Goal: Task Accomplishment & Management: Use online tool/utility

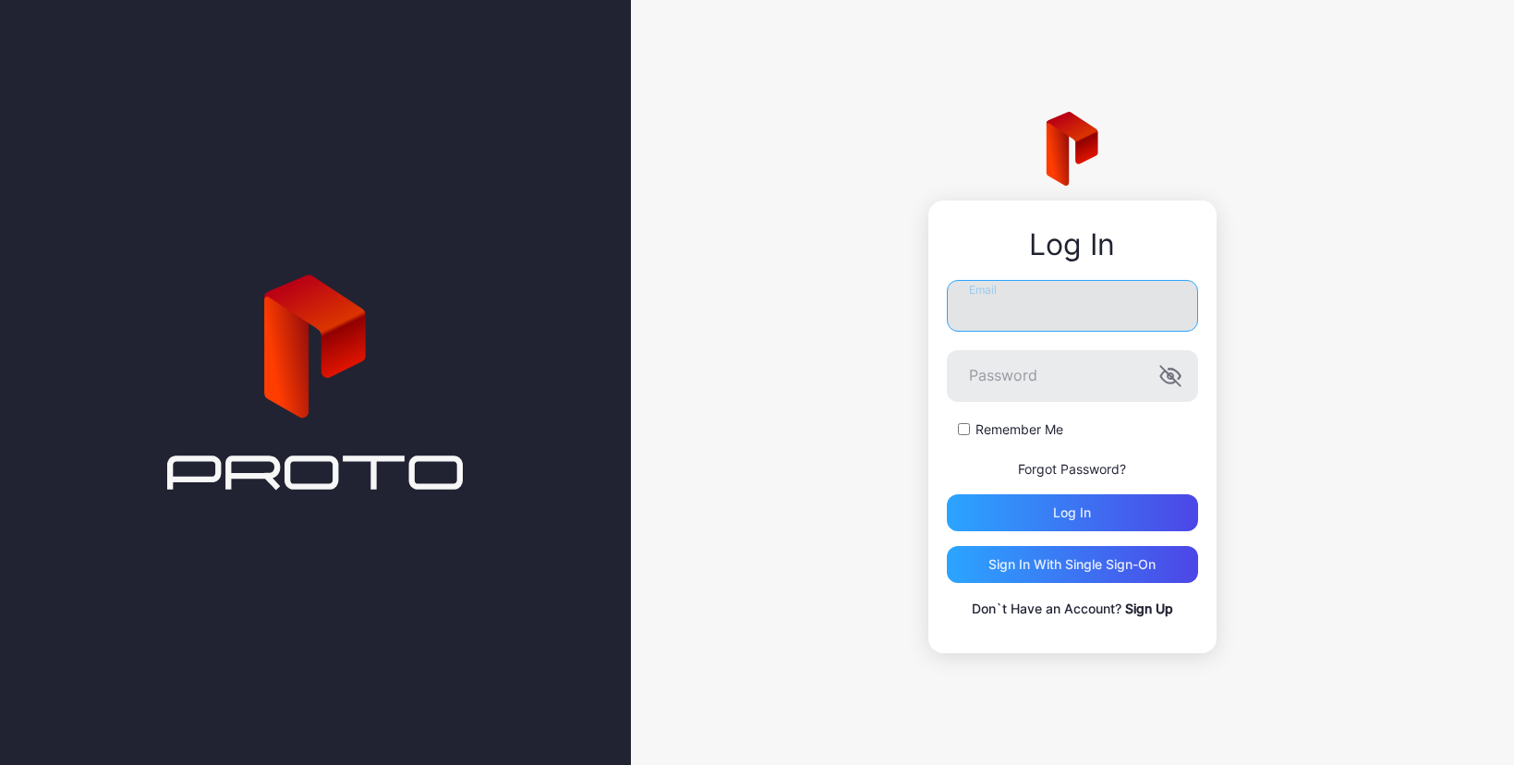
click at [995, 302] on input "Email" at bounding box center [1072, 306] width 251 height 52
type input "**********"
click at [947, 494] on button "Log in" at bounding box center [1072, 512] width 251 height 37
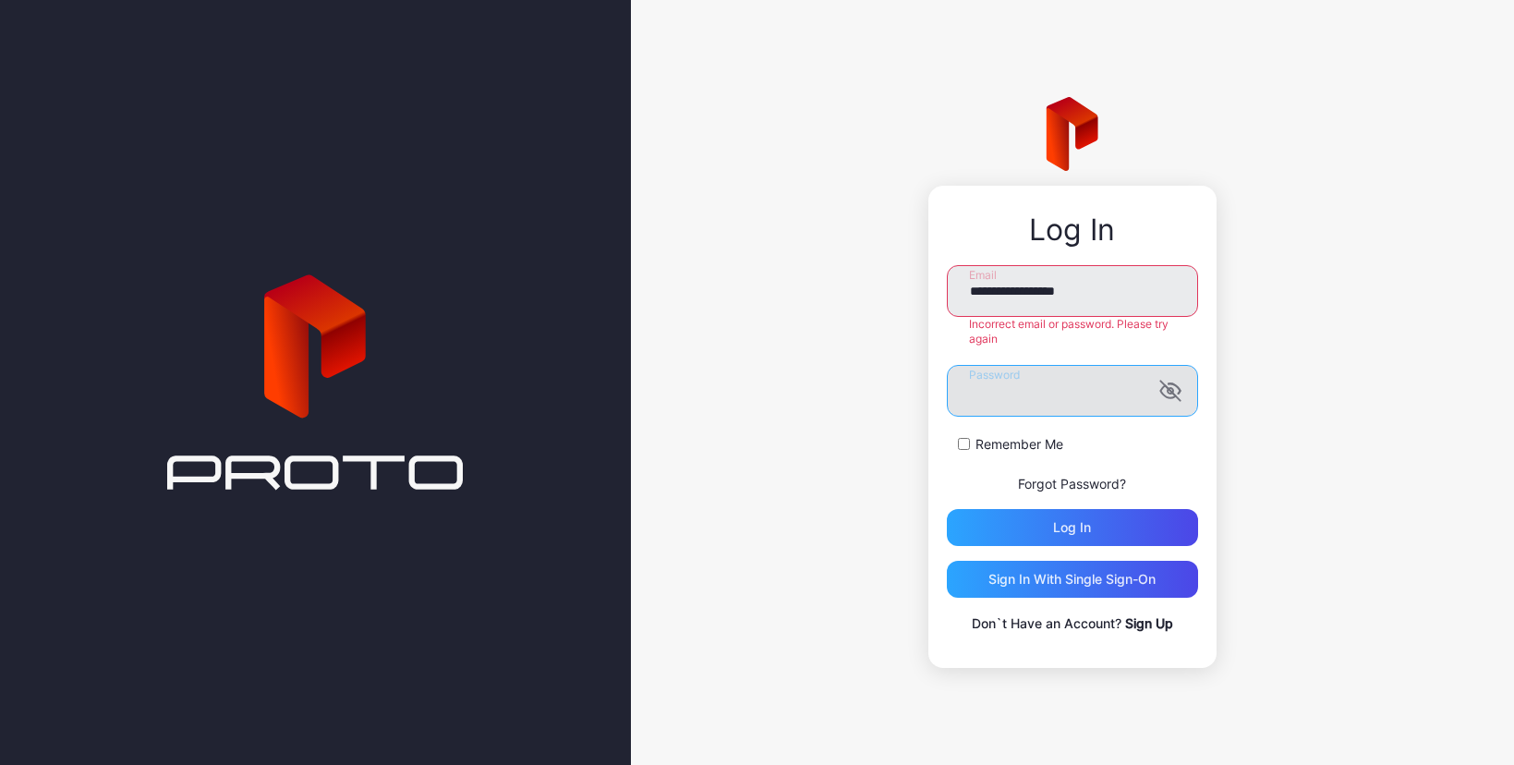
click at [947, 509] on button "Log in" at bounding box center [1072, 527] width 251 height 37
click at [1110, 584] on div "Sign in With Single Sign-On" at bounding box center [1071, 579] width 167 height 15
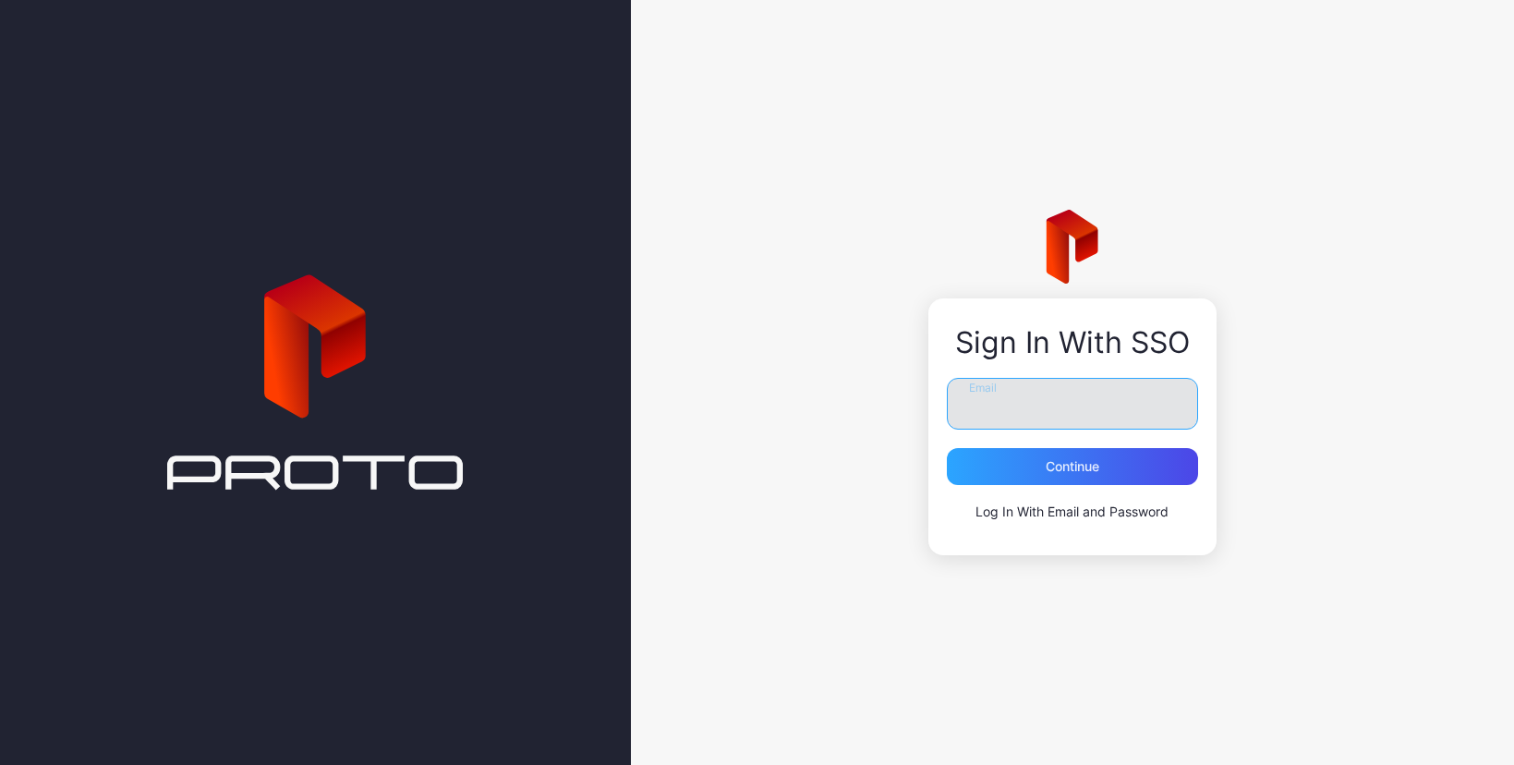
click at [1054, 408] on input "Email" at bounding box center [1072, 404] width 251 height 52
type input "**********"
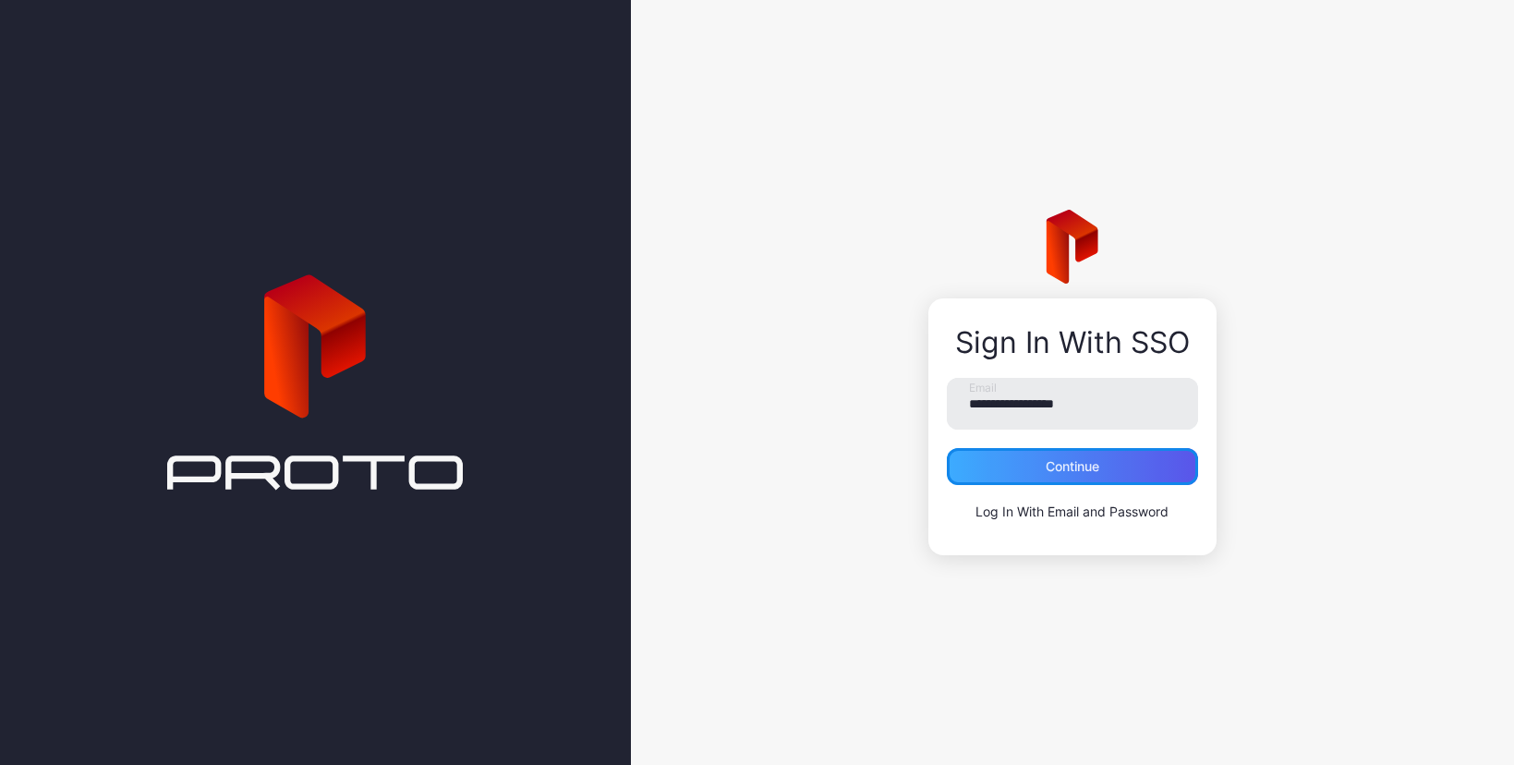
click at [1091, 471] on div "Continue" at bounding box center [1072, 466] width 54 height 15
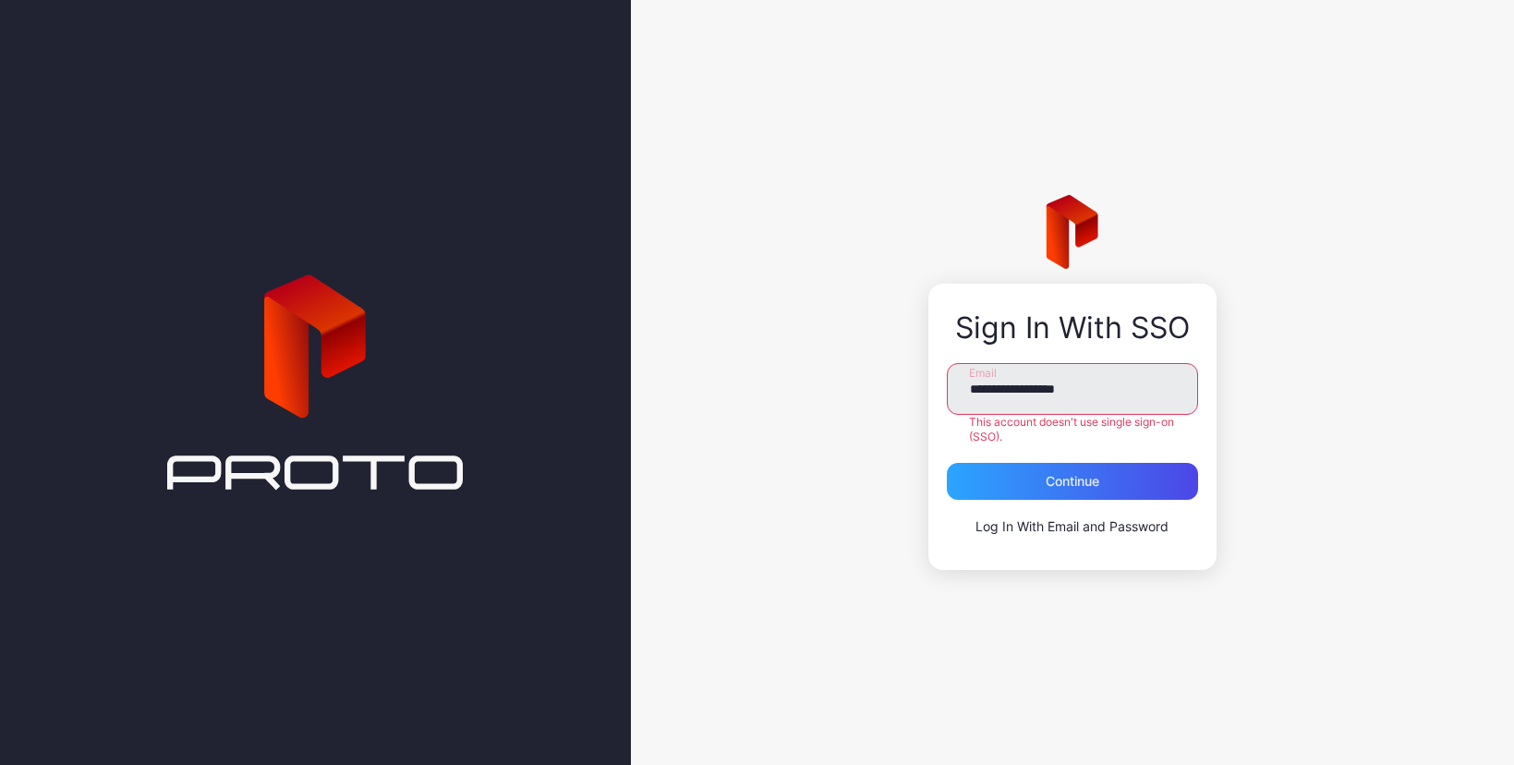
click at [772, 245] on div "**********" at bounding box center [1072, 382] width 883 height 765
click at [1130, 385] on input "**********" at bounding box center [1072, 389] width 251 height 52
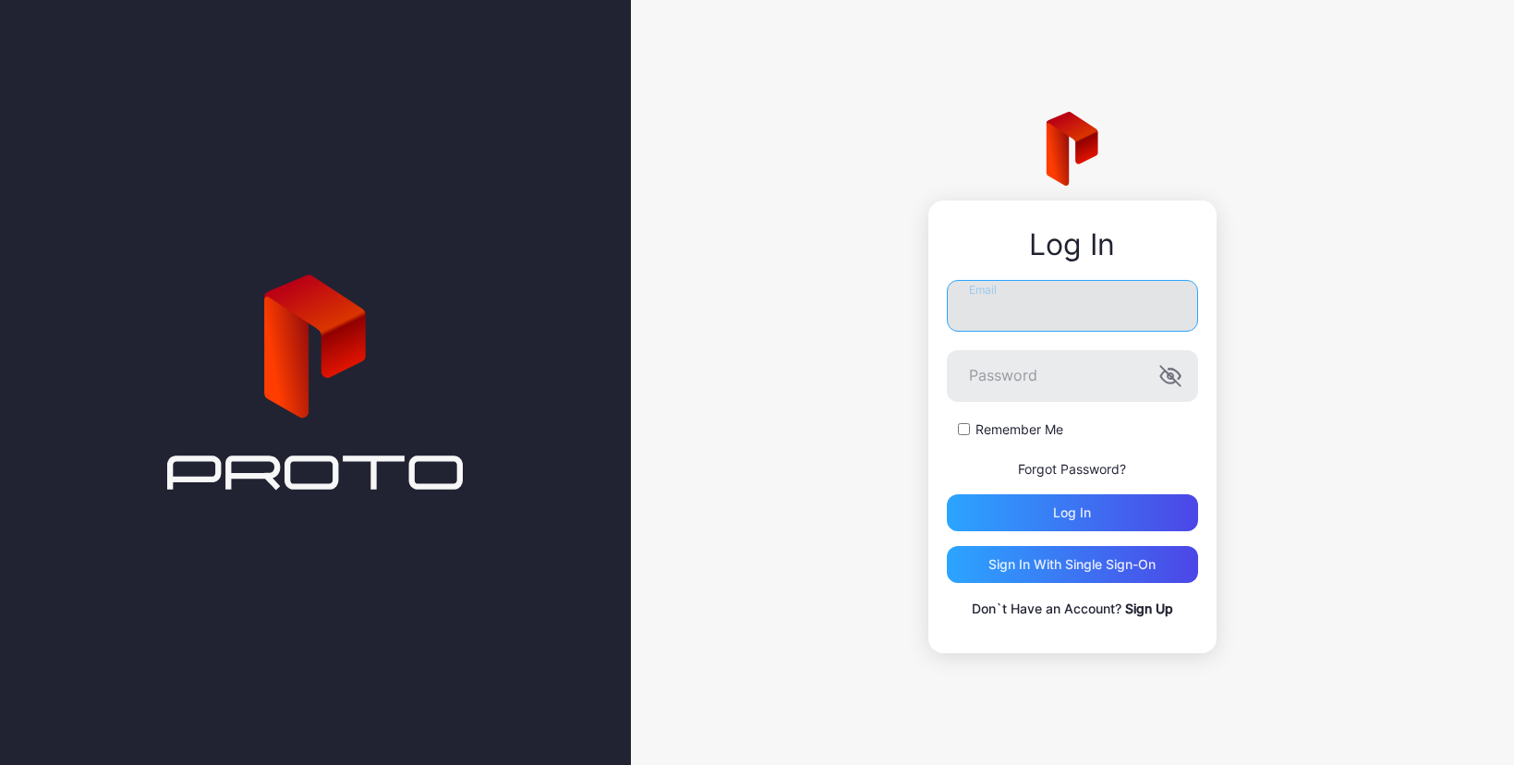
click at [982, 294] on input "Email" at bounding box center [1072, 306] width 251 height 52
type input "**********"
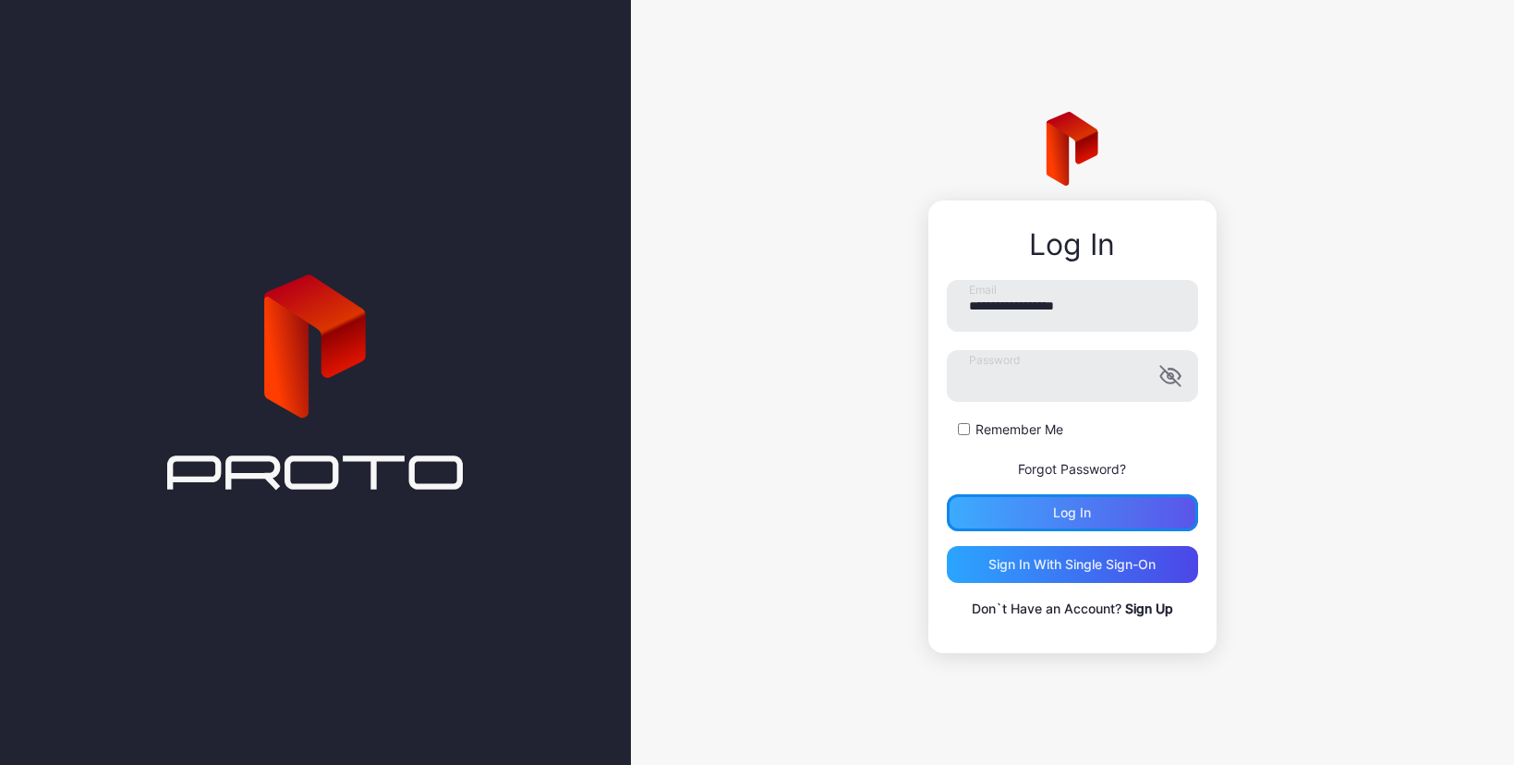
click at [1114, 511] on div "Log in" at bounding box center [1072, 512] width 251 height 37
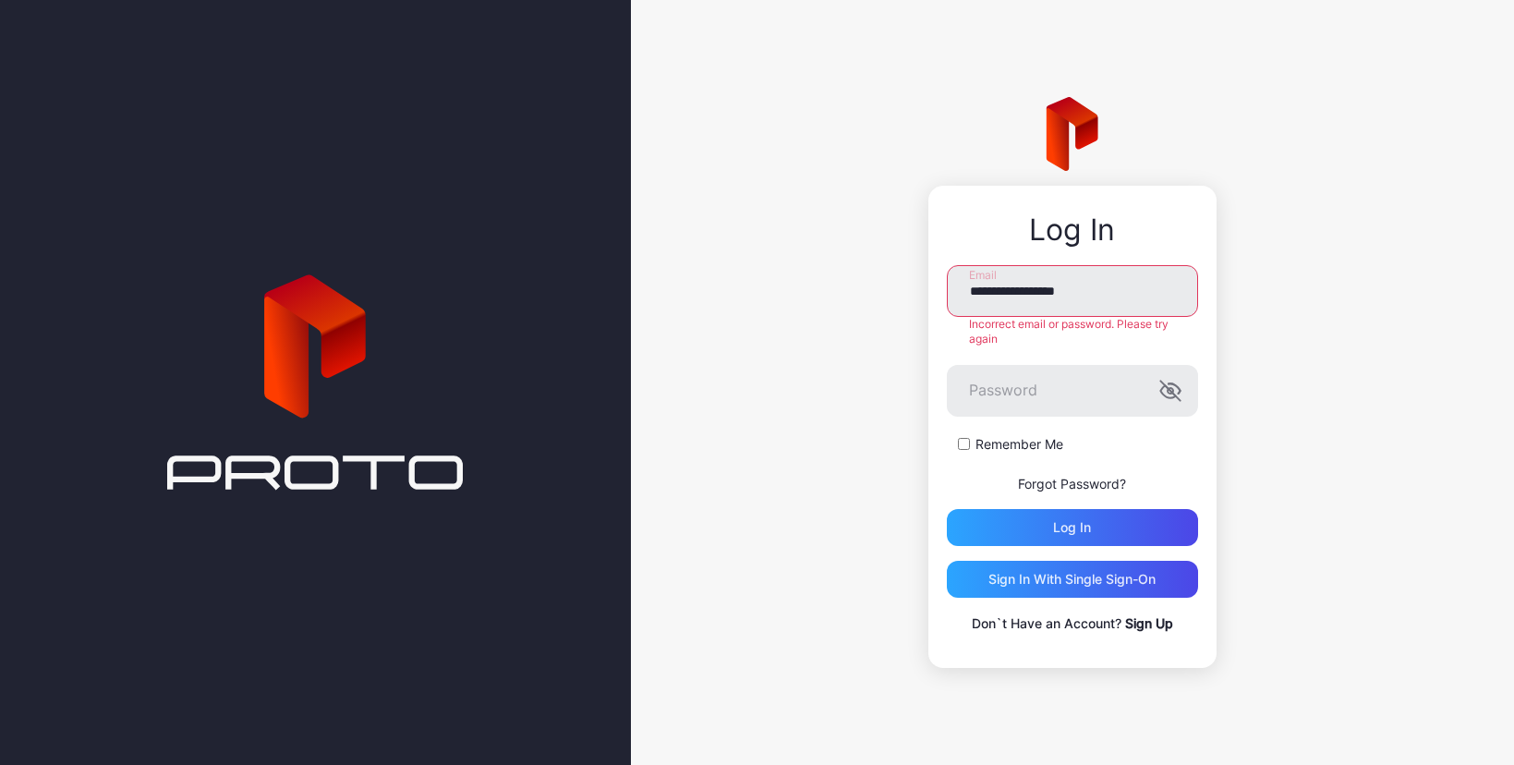
click at [1077, 484] on link "Forgot Password?" at bounding box center [1072, 484] width 108 height 16
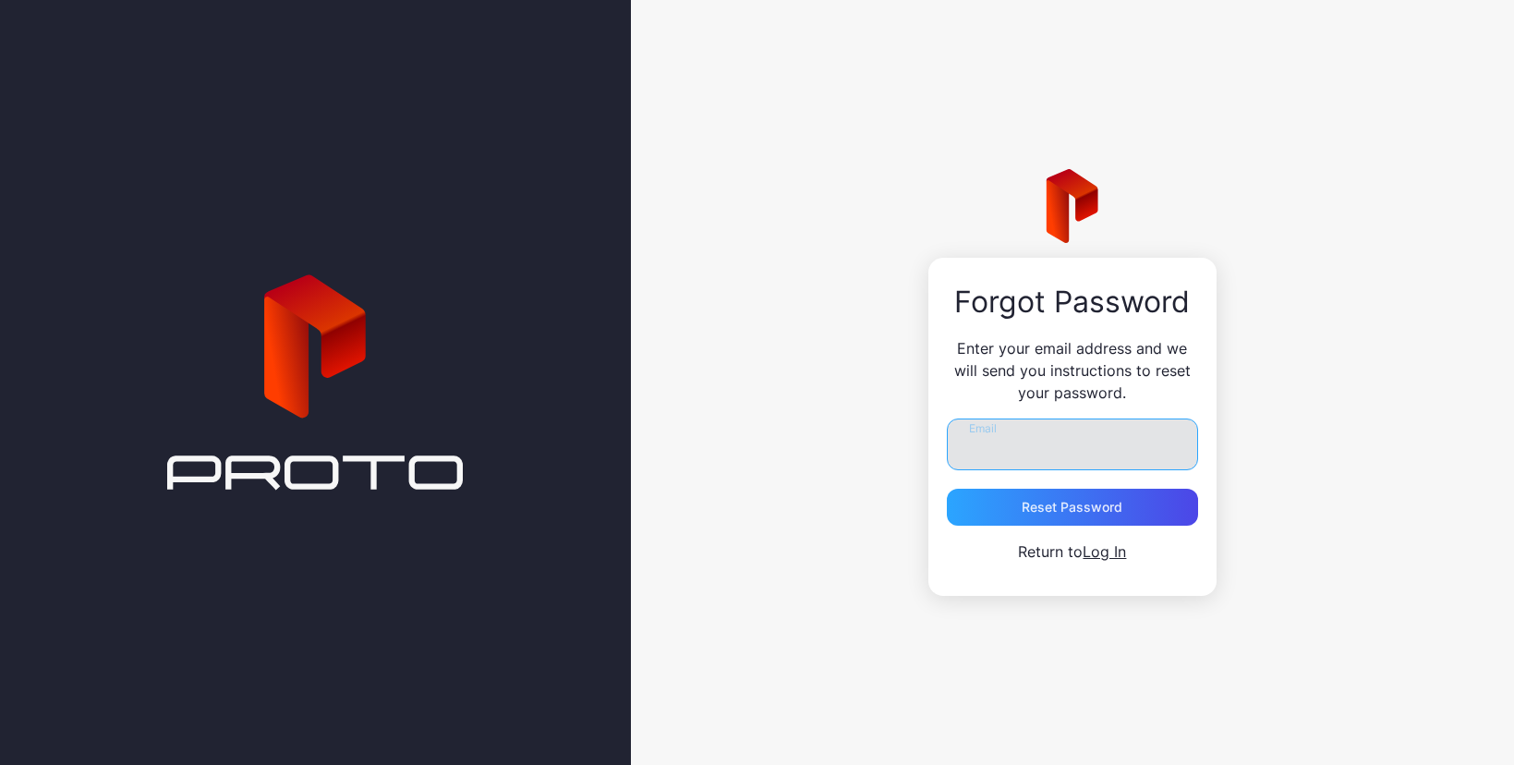
click at [1039, 451] on input "Email" at bounding box center [1072, 444] width 251 height 52
type input "**********"
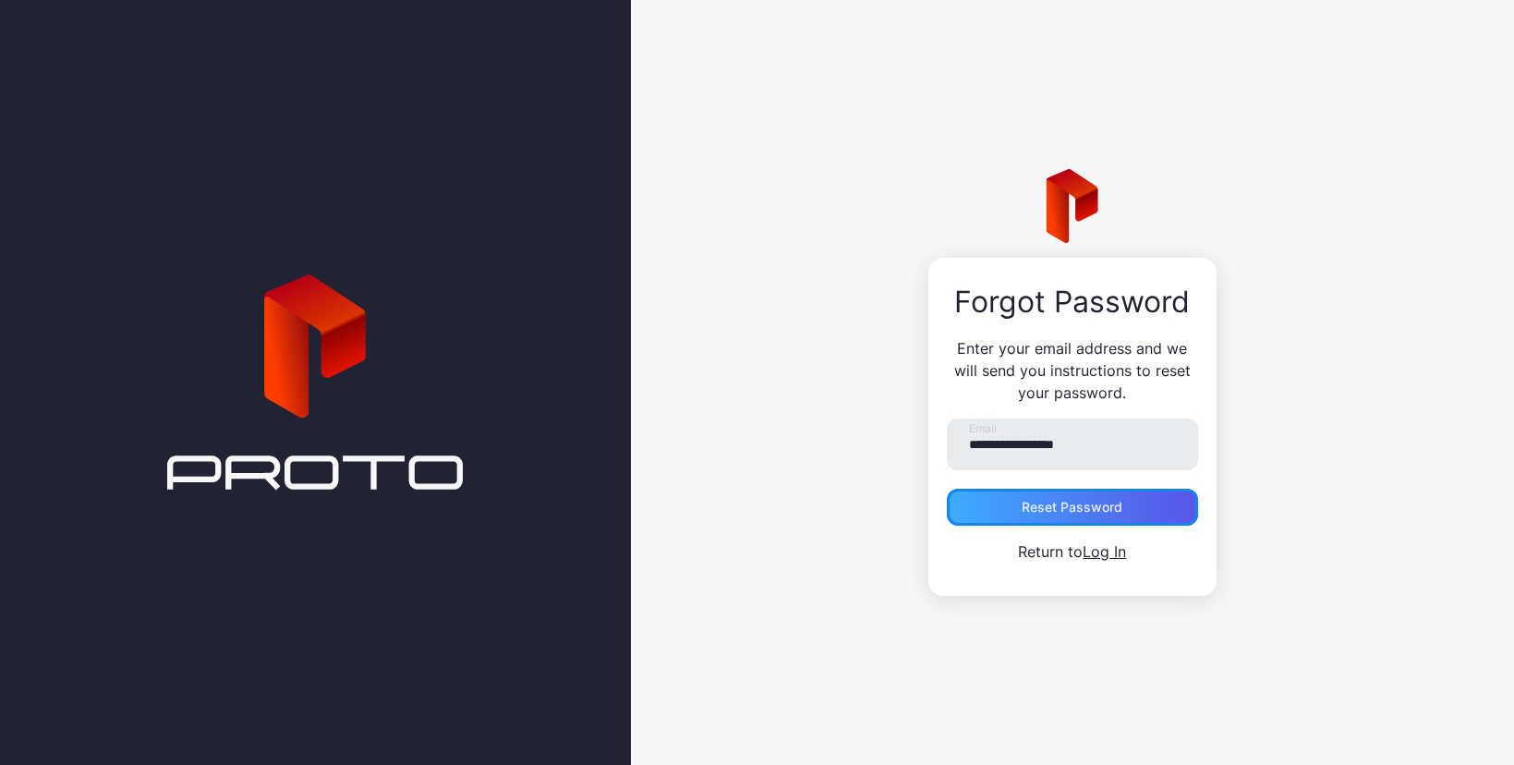
click at [1082, 507] on div "Reset Password" at bounding box center [1071, 507] width 101 height 15
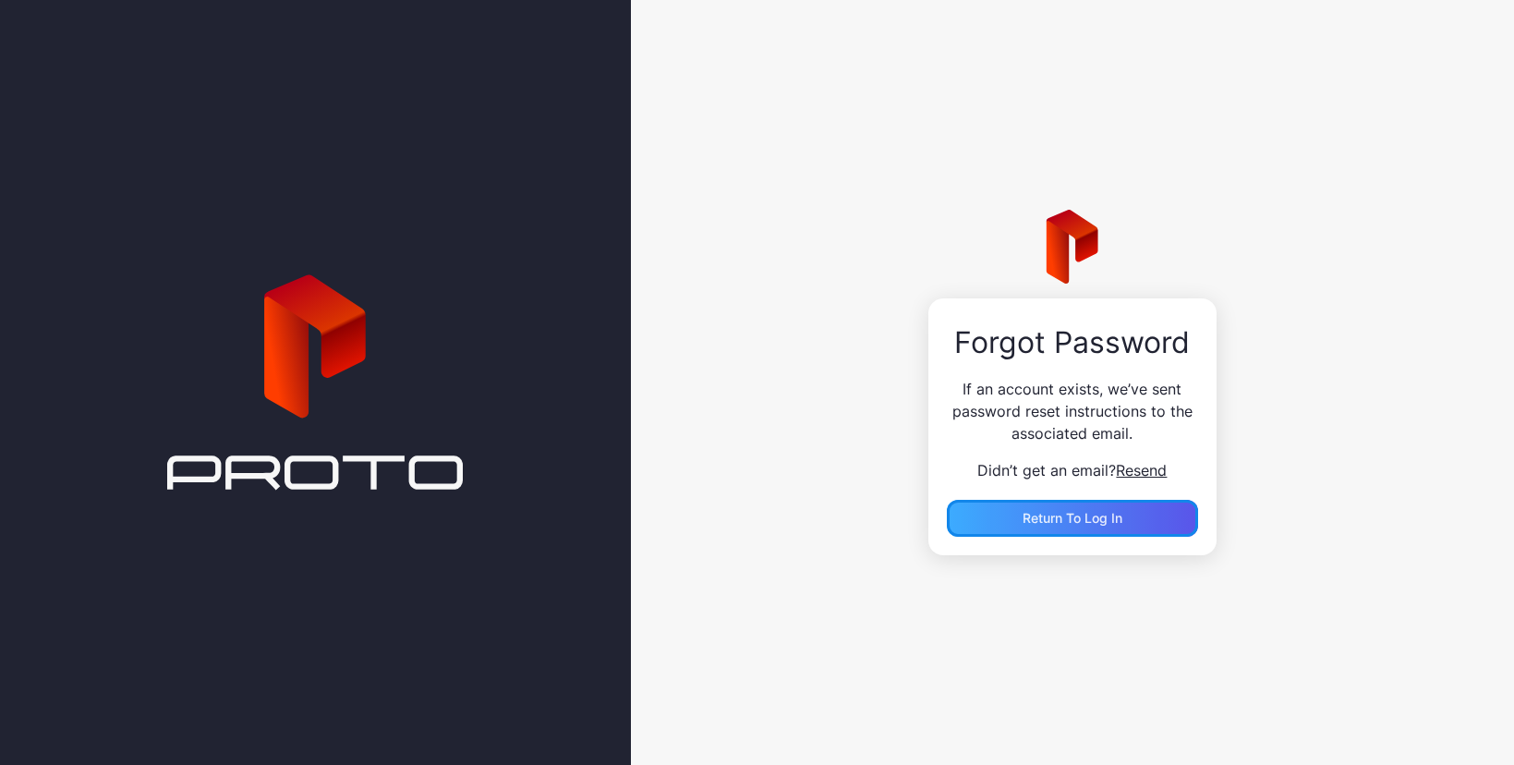
click at [1072, 517] on span "Return to Log In" at bounding box center [1072, 518] width 100 height 16
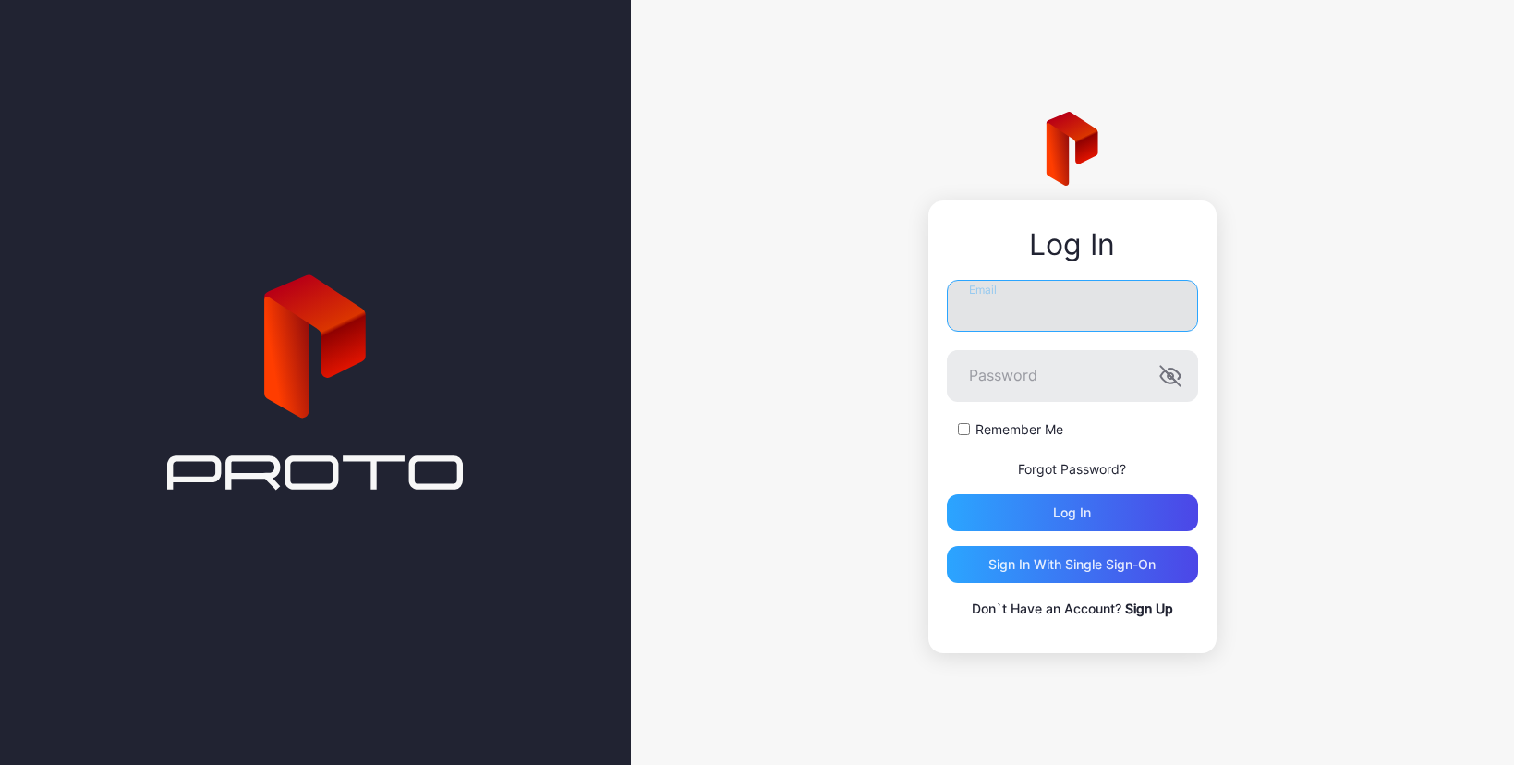
click at [997, 320] on input "Email" at bounding box center [1072, 306] width 251 height 52
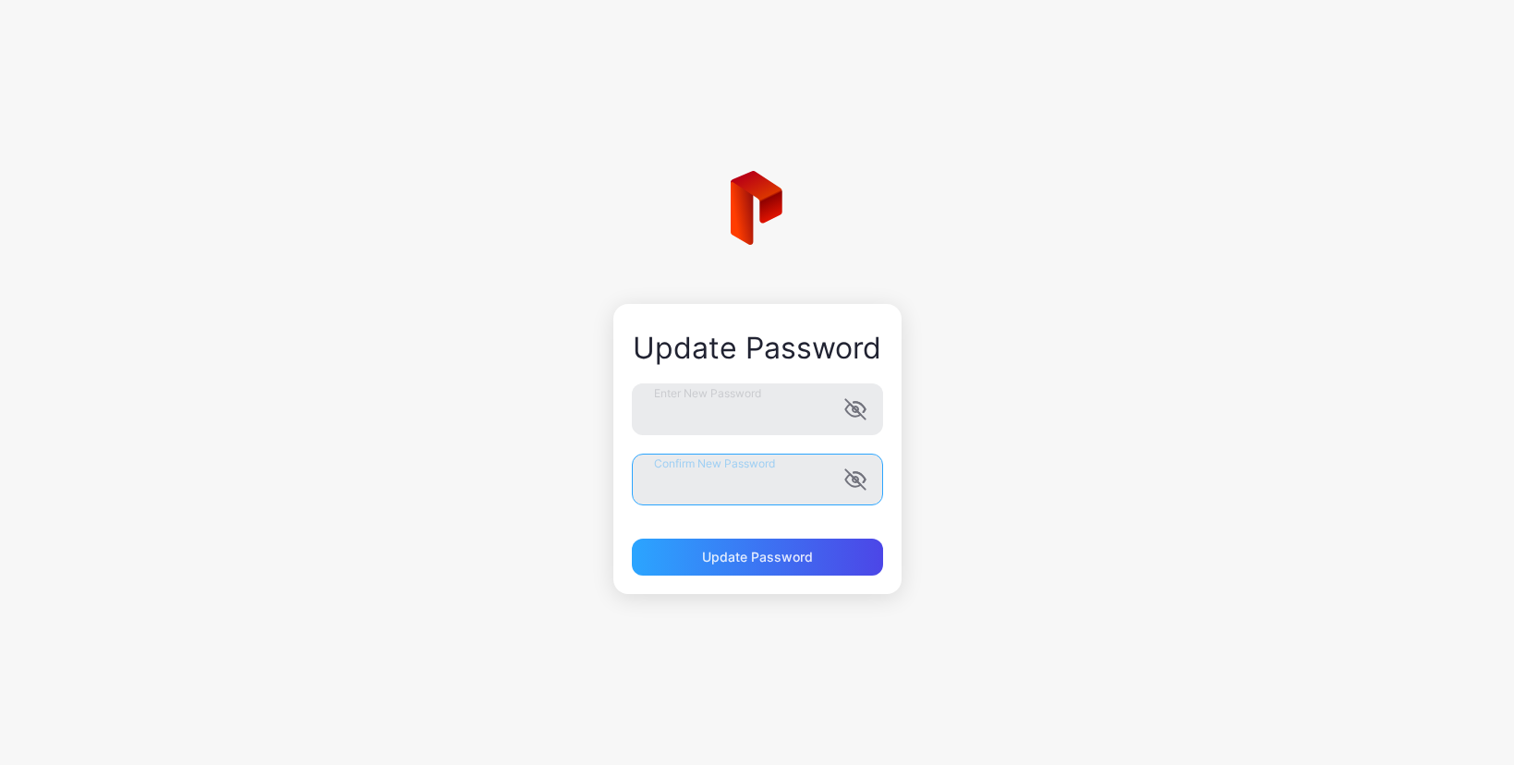
click at [632, 538] on button "Update Password" at bounding box center [757, 556] width 251 height 37
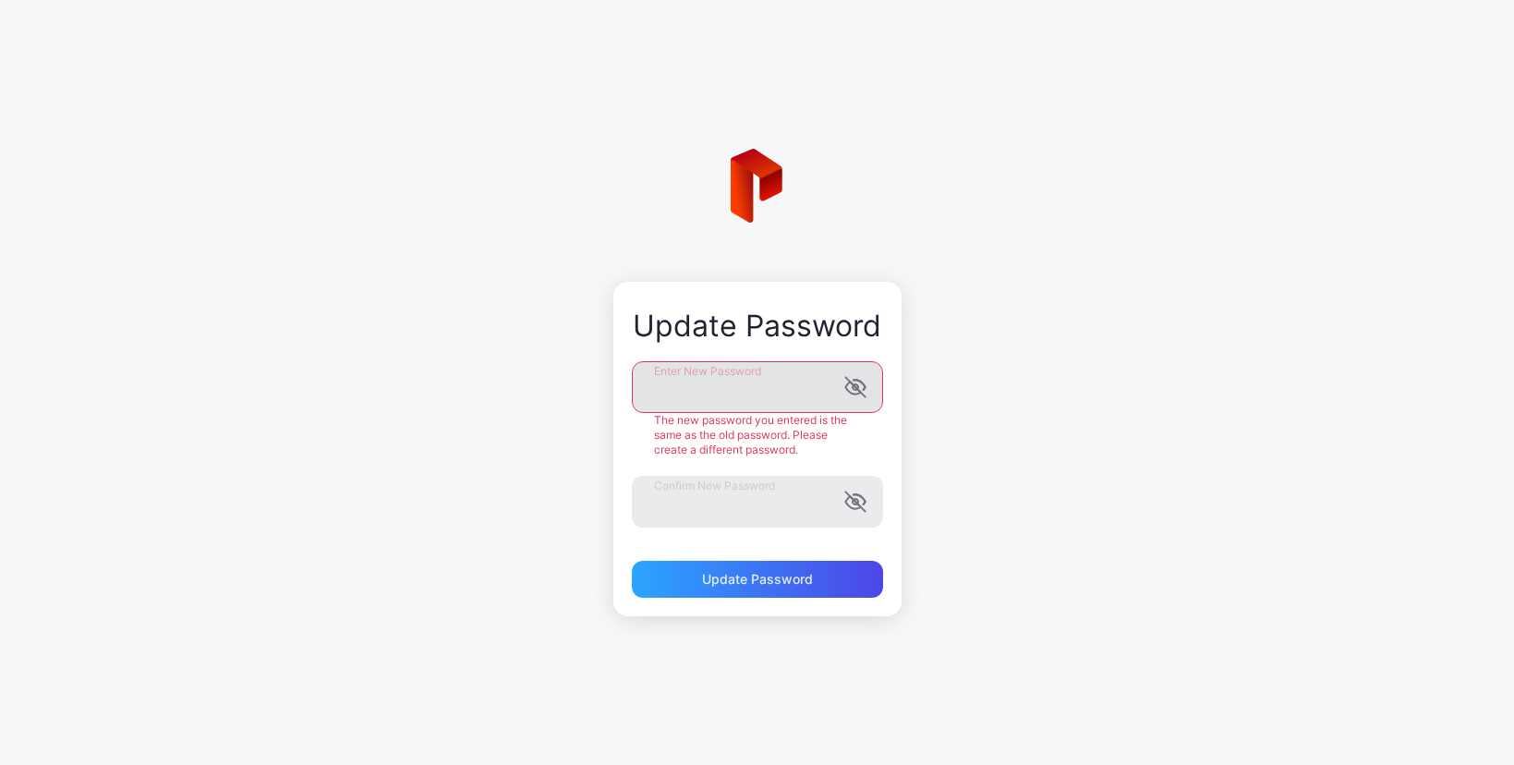
click at [850, 382] on icon "button" at bounding box center [854, 387] width 19 height 19
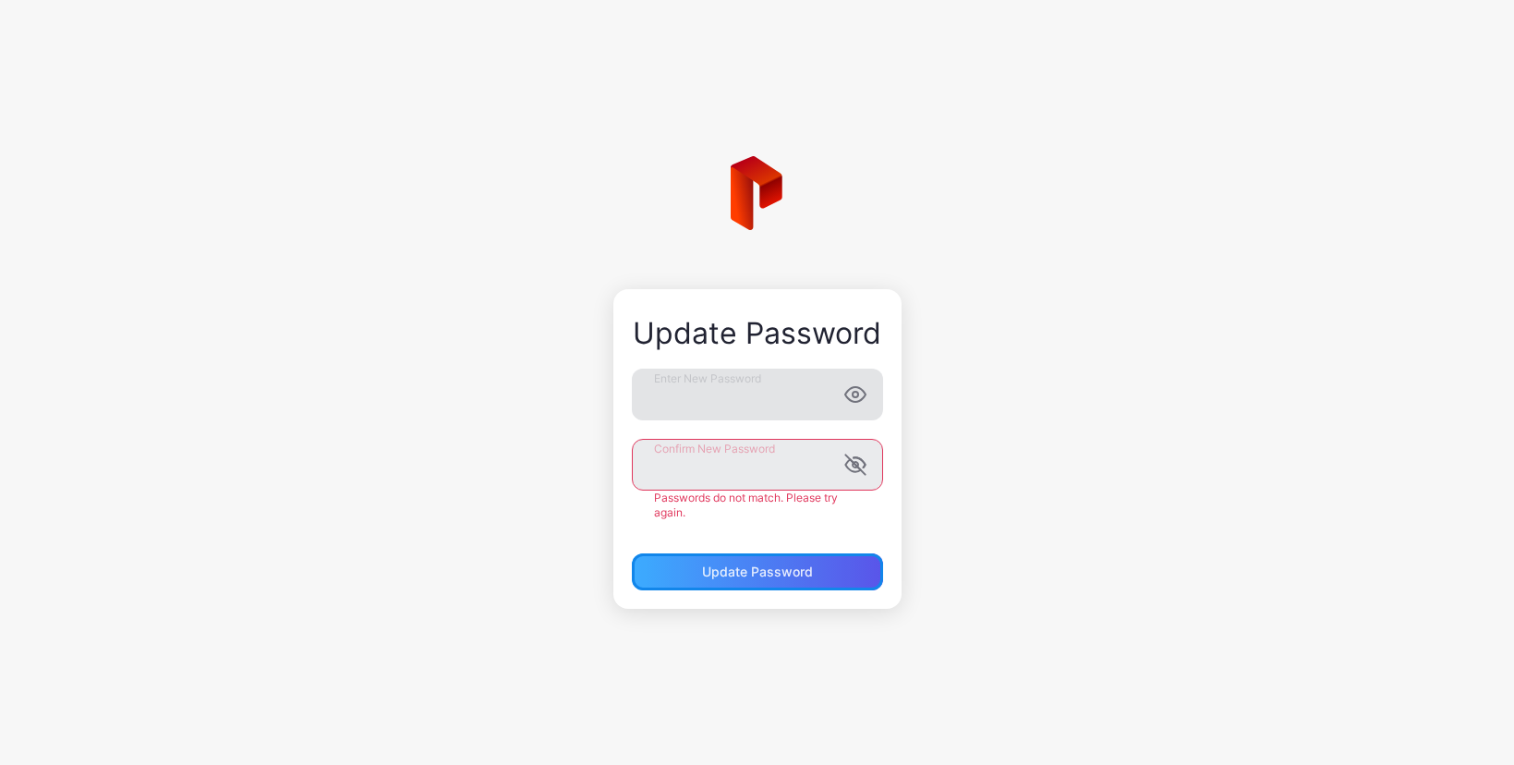
click at [757, 577] on div "Update Password Enter New Password Confirm New Password Passwords do not match.…" at bounding box center [757, 449] width 288 height 320
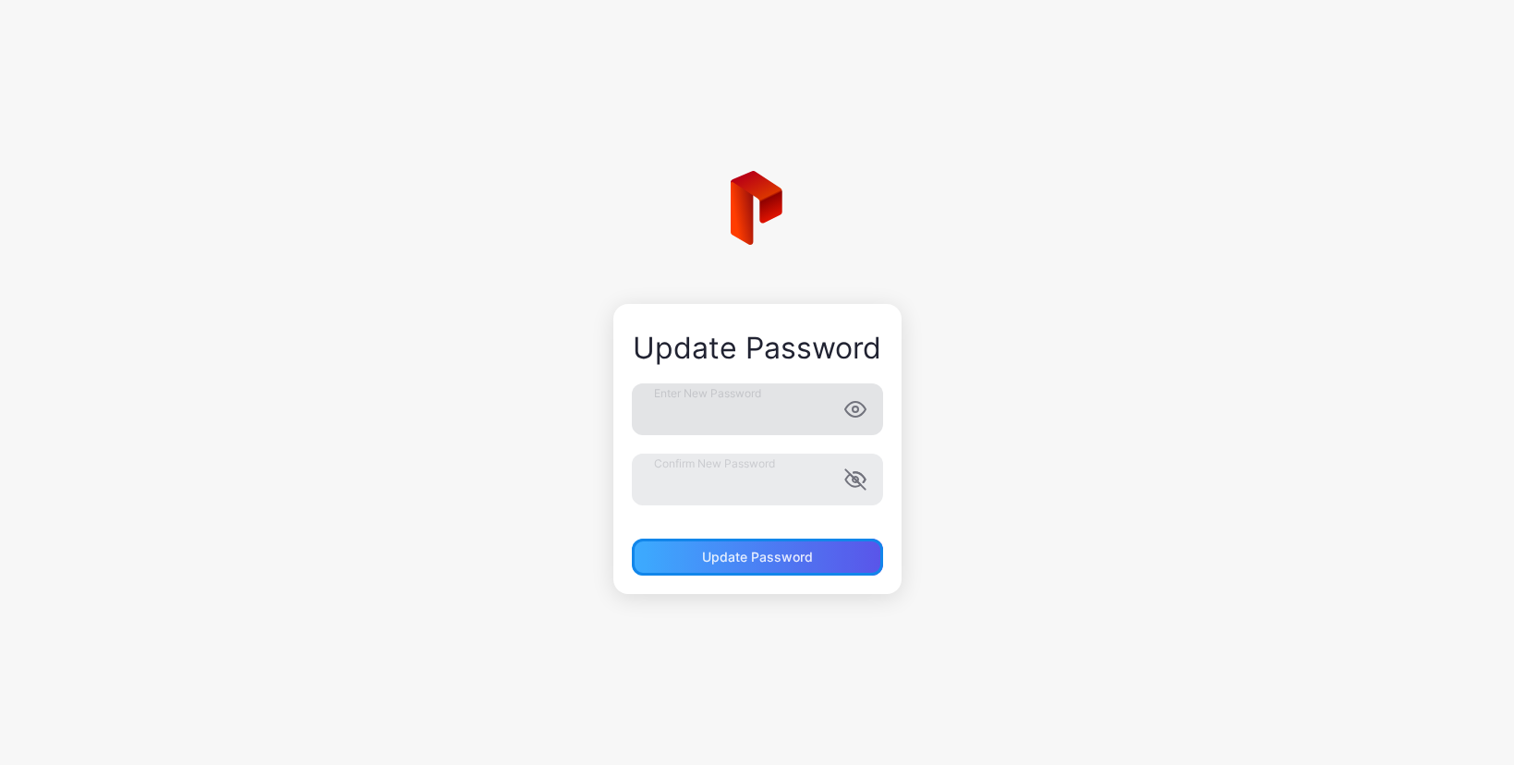
click at [770, 564] on button "Update Password" at bounding box center [757, 556] width 251 height 37
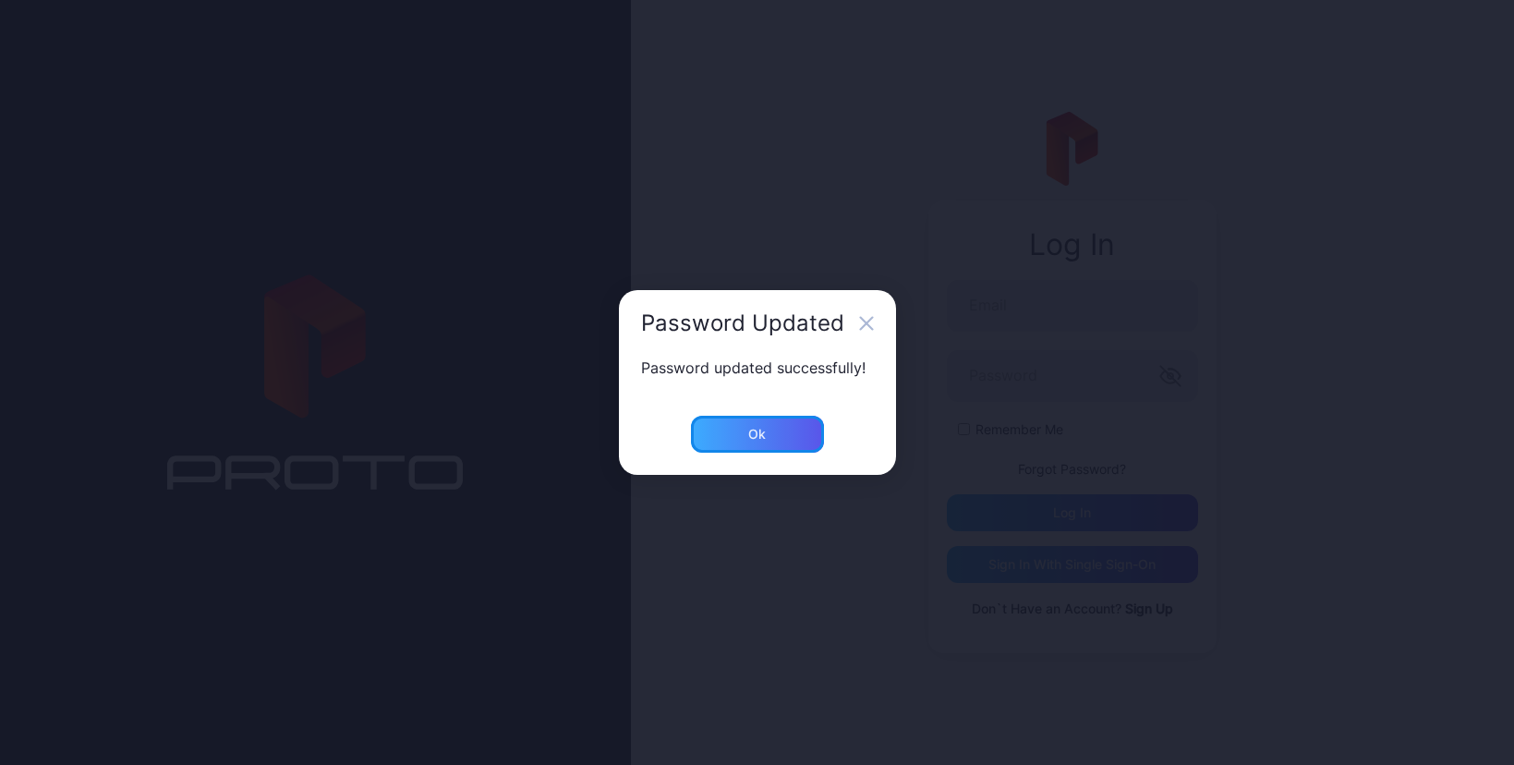
click at [776, 444] on div "Ok" at bounding box center [757, 434] width 133 height 37
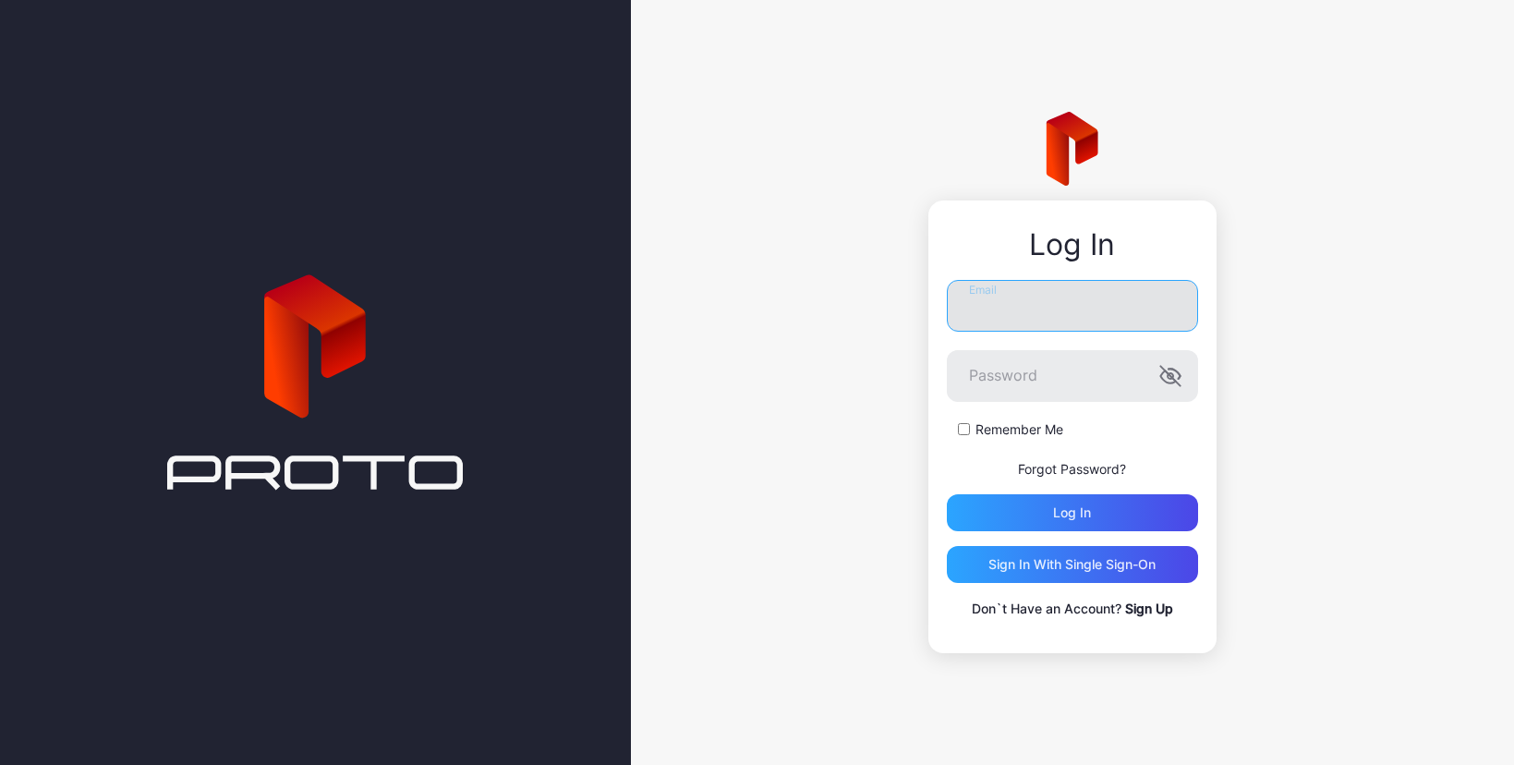
click at [983, 315] on input "Email" at bounding box center [1072, 306] width 251 height 52
type input "**********"
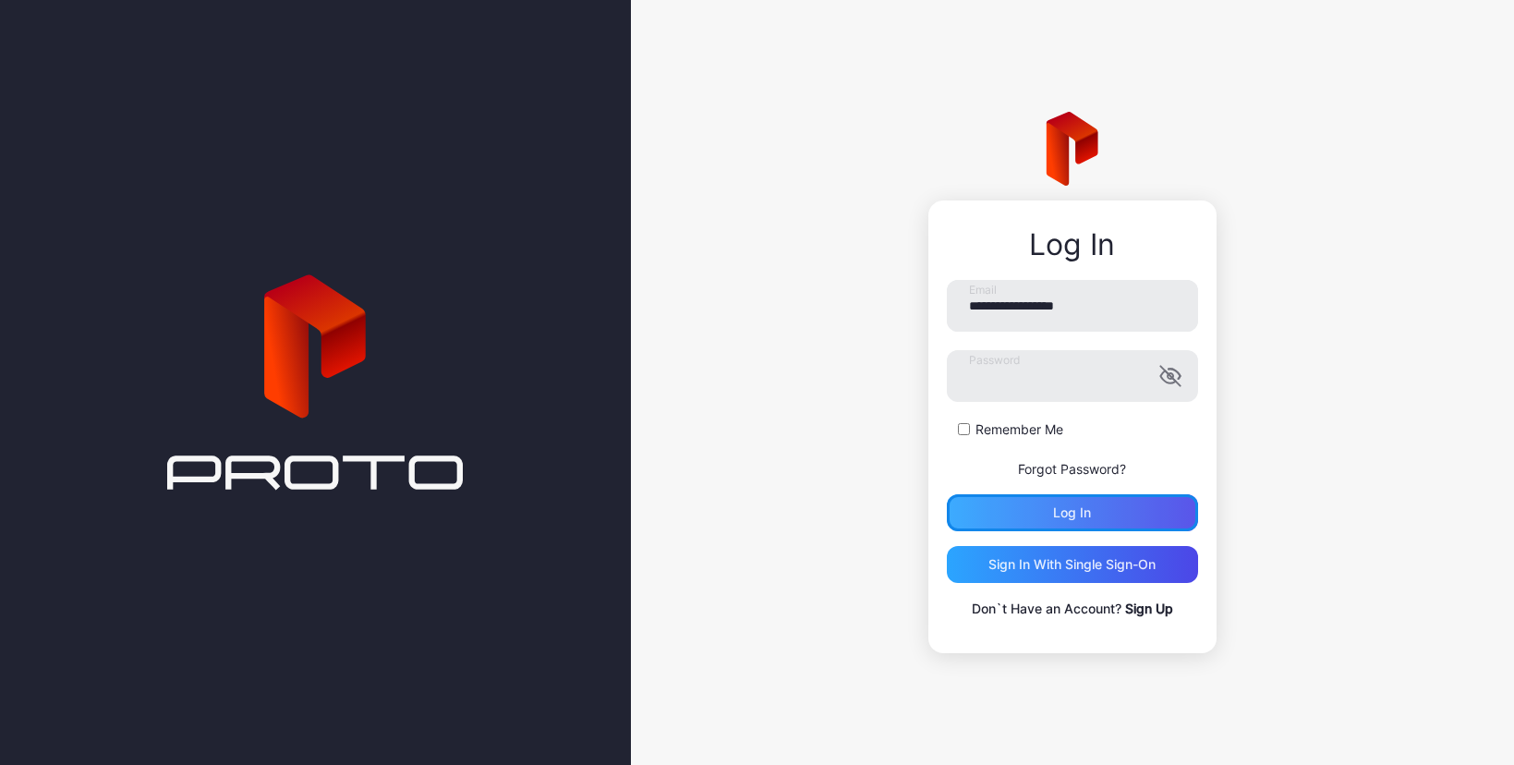
click at [1045, 500] on div "Log in" at bounding box center [1072, 512] width 251 height 37
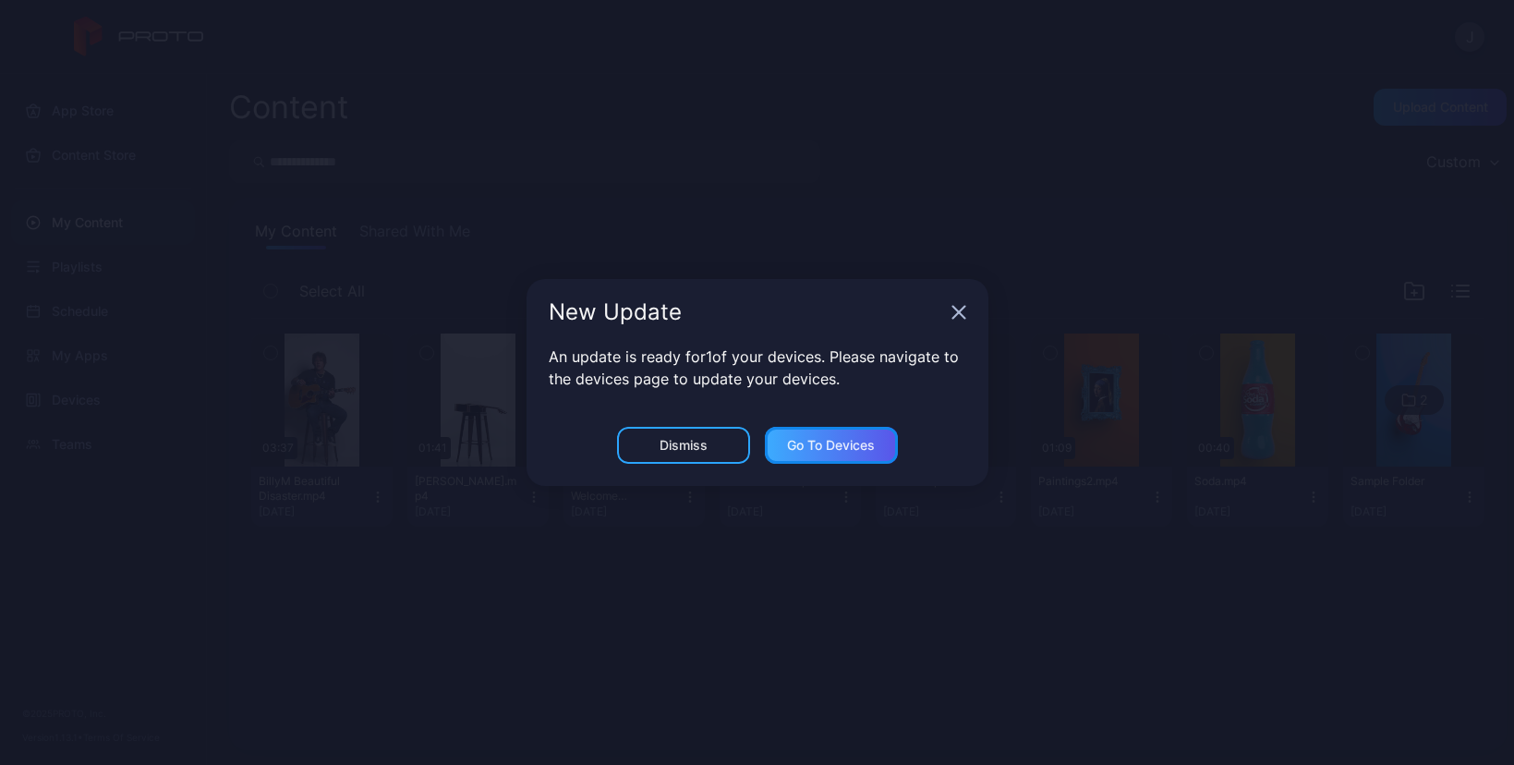
click at [835, 450] on div "Go to devices" at bounding box center [831, 445] width 88 height 15
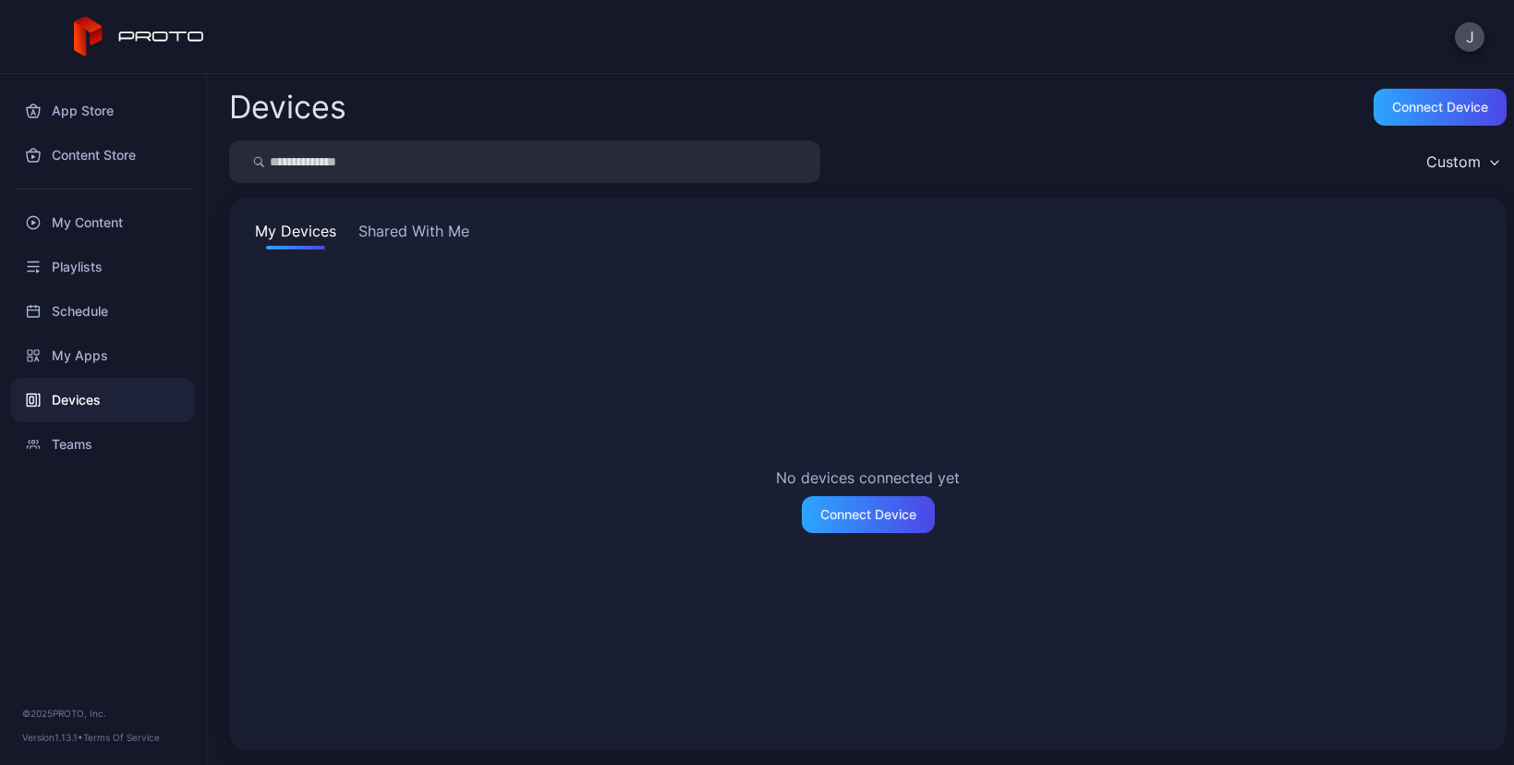
click at [423, 227] on button "Shared With Me" at bounding box center [414, 235] width 118 height 30
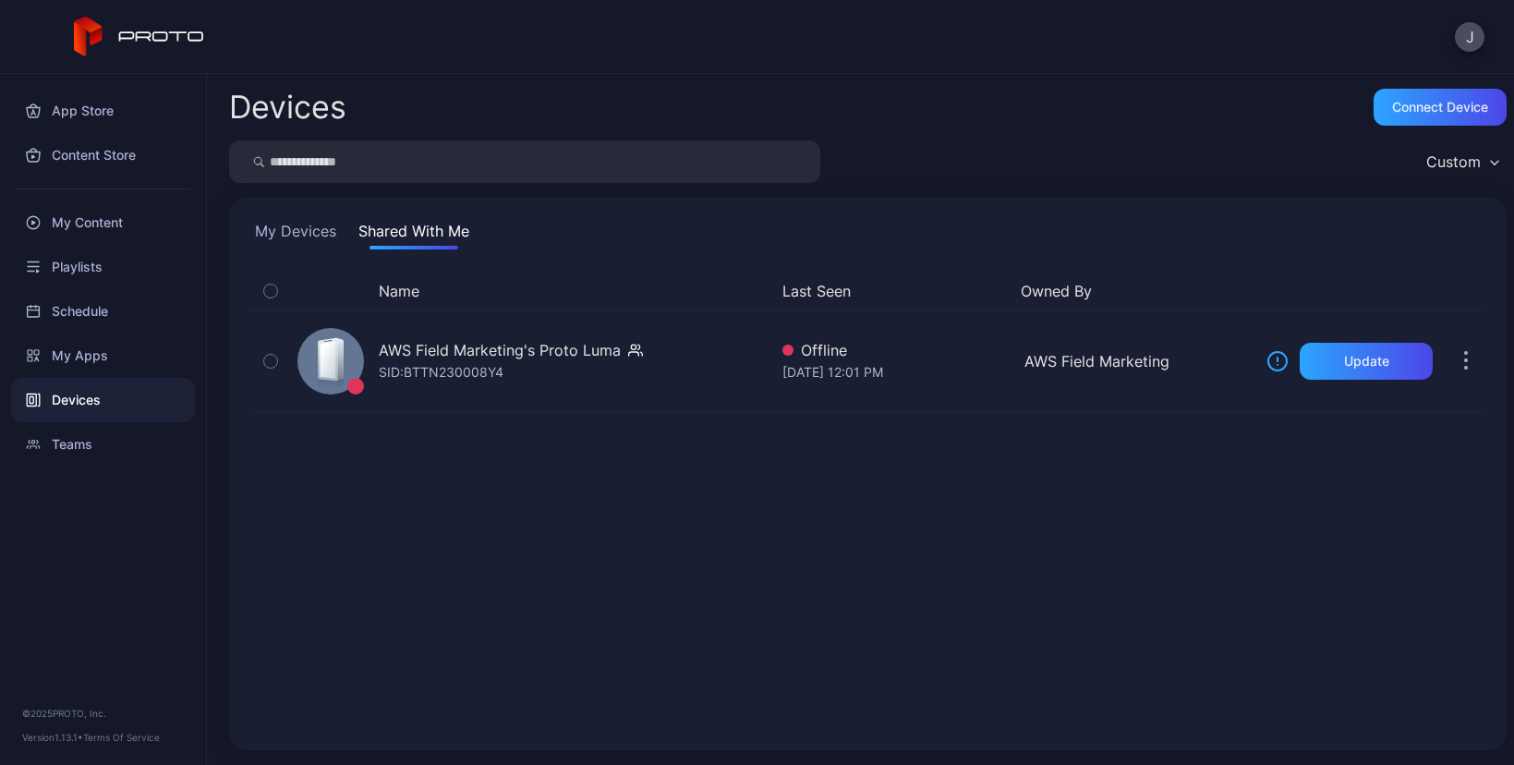
click at [936, 507] on div "Name Last Seen Owned By AWS Field Marketing's Proto Luma SID: BTTN230008Y4 Offl…" at bounding box center [867, 500] width 1233 height 456
click at [315, 227] on button "My Devices" at bounding box center [295, 235] width 89 height 30
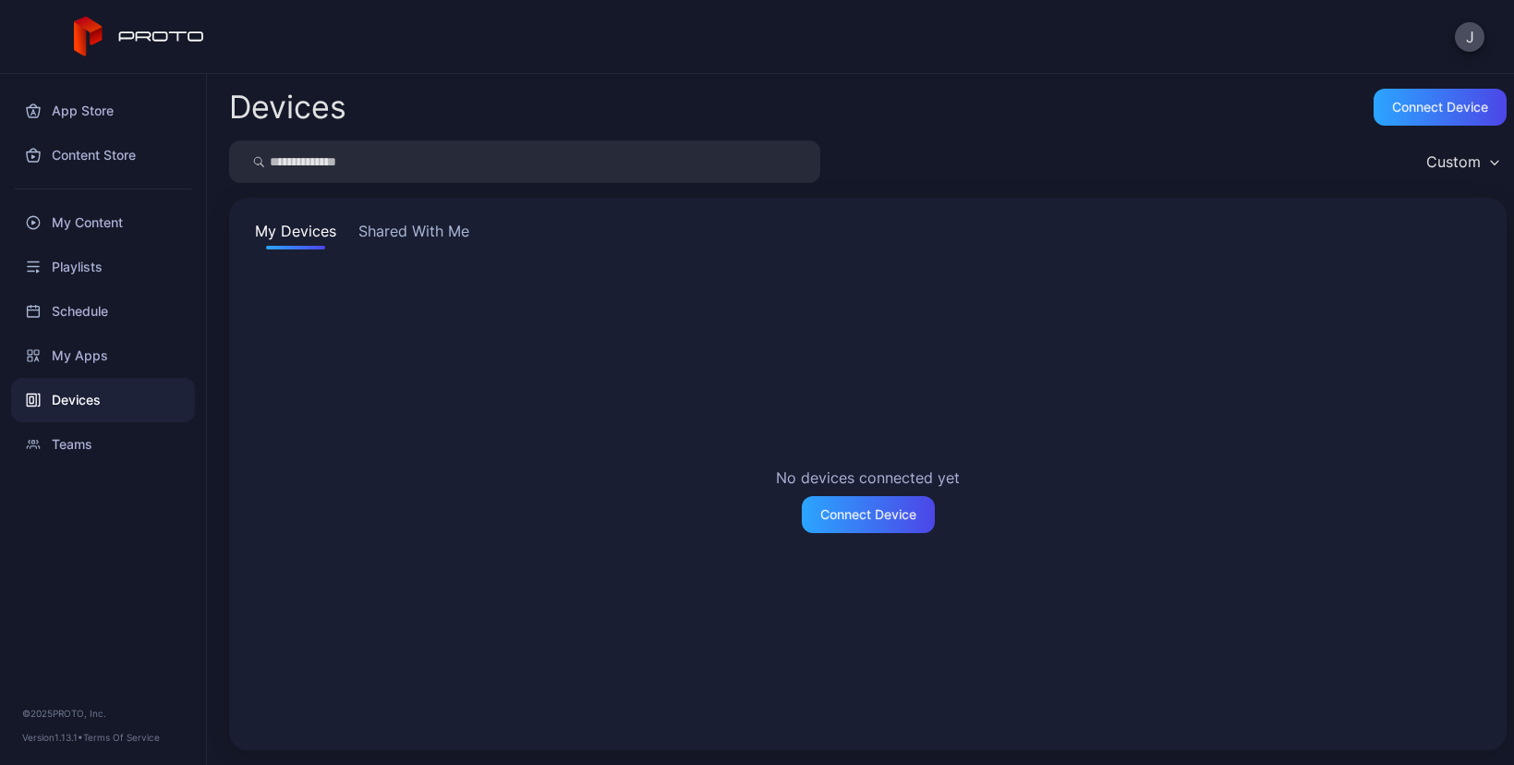
click at [427, 232] on button "Shared With Me" at bounding box center [414, 235] width 118 height 30
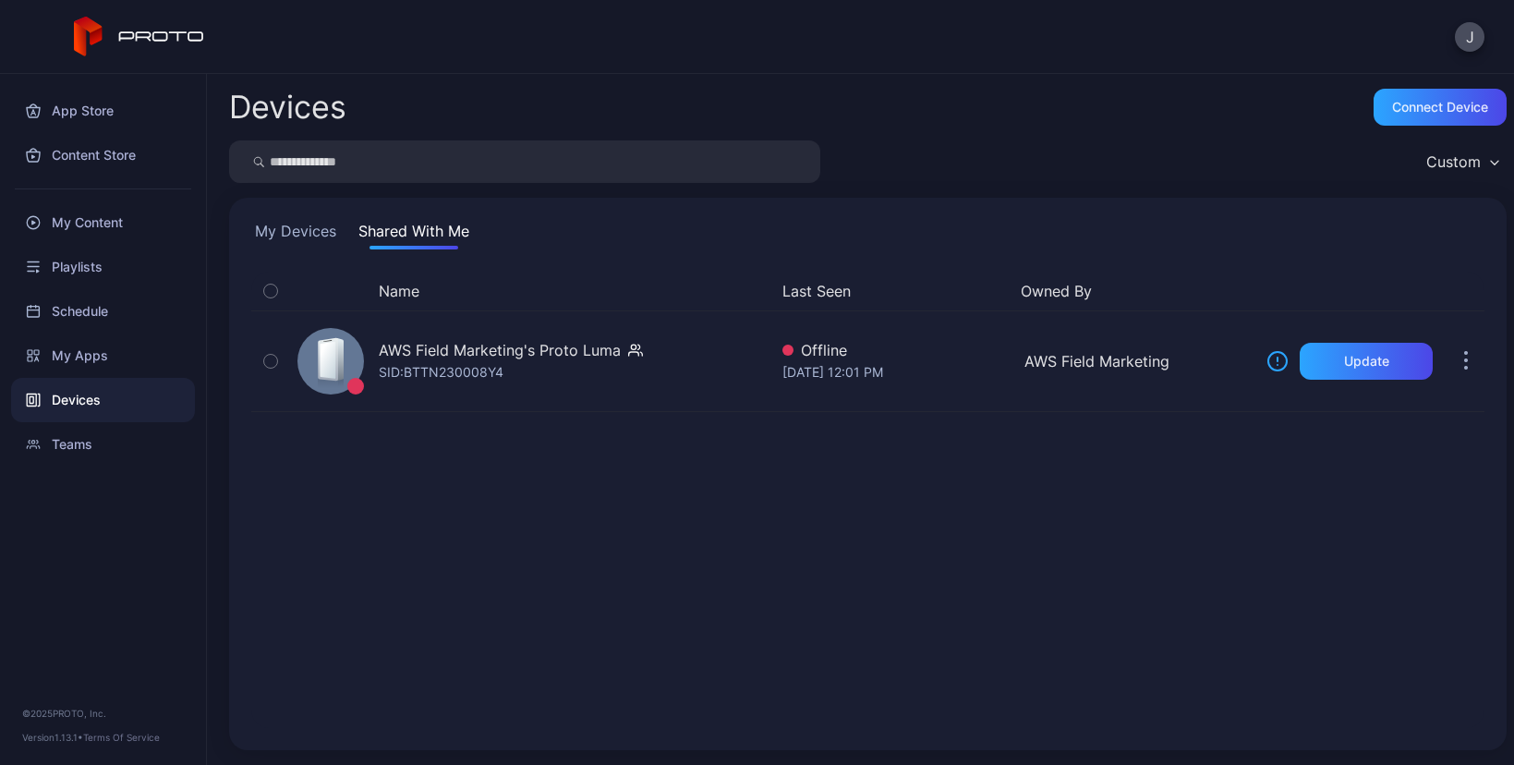
click at [869, 535] on div "Name Last Seen Owned By AWS Field Marketing's Proto Luma SID: BTTN230008Y4 Offl…" at bounding box center [867, 500] width 1233 height 456
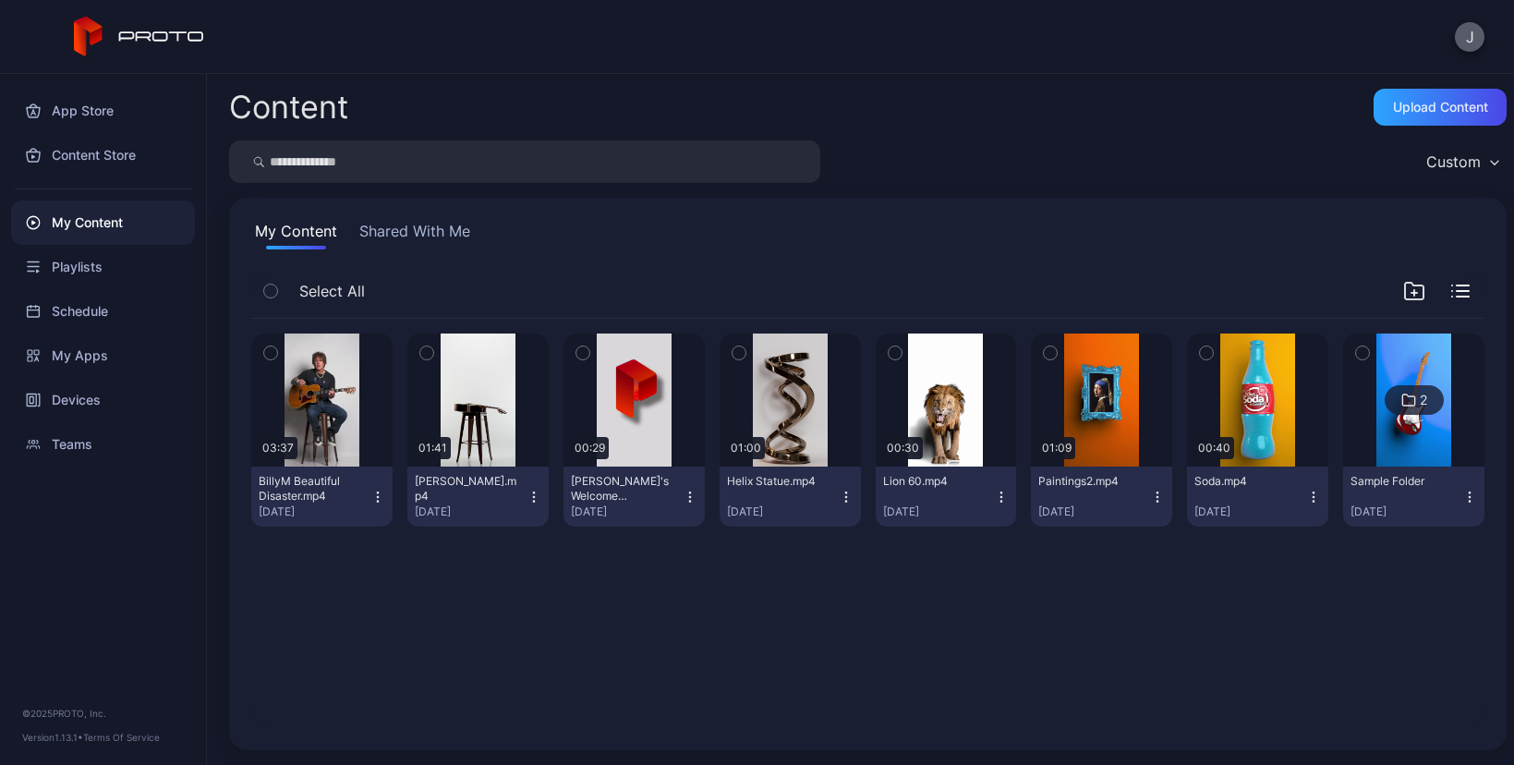
click at [1467, 42] on button "J" at bounding box center [1470, 37] width 30 height 30
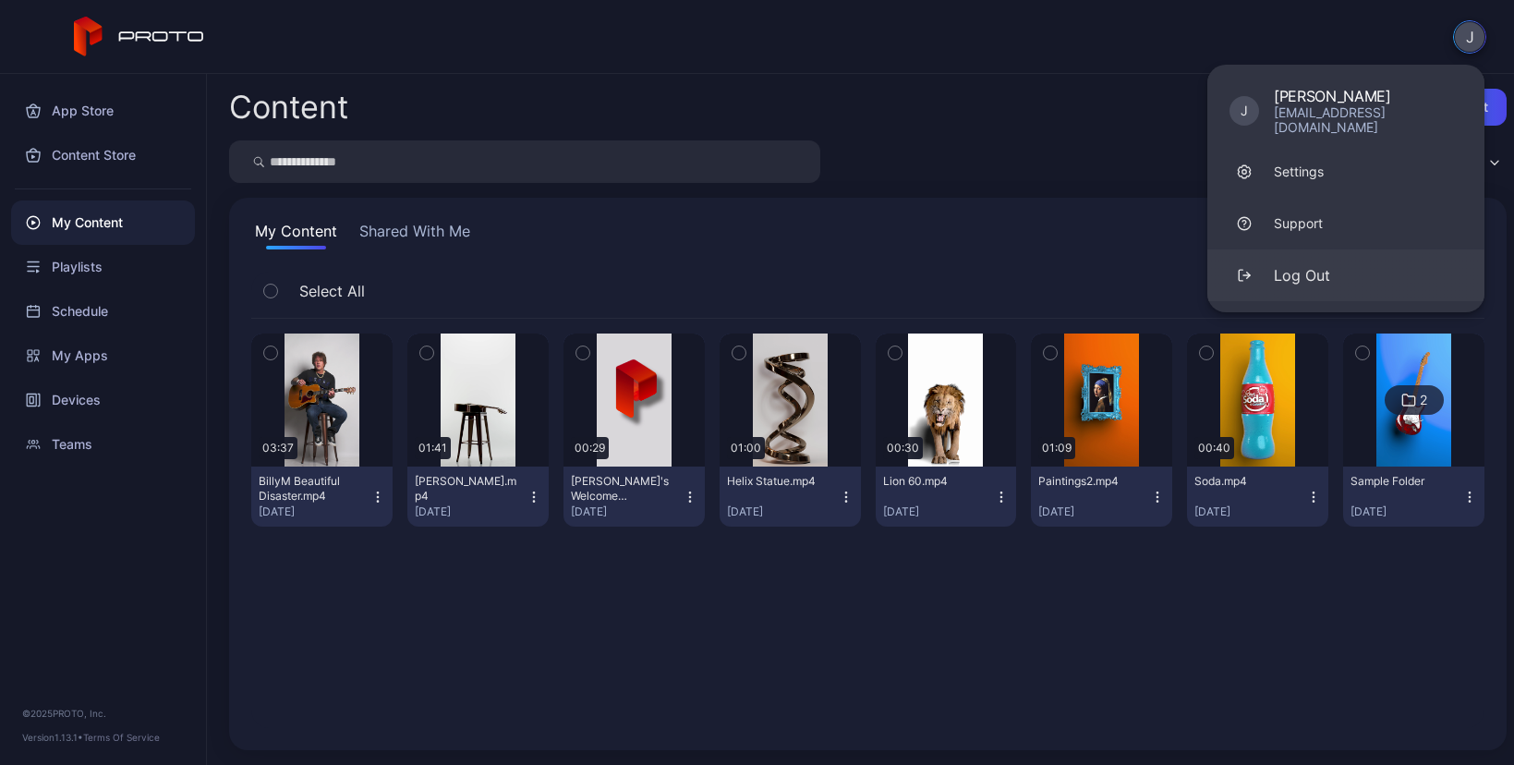
click at [1300, 264] on div "Log Out" at bounding box center [1302, 275] width 56 height 22
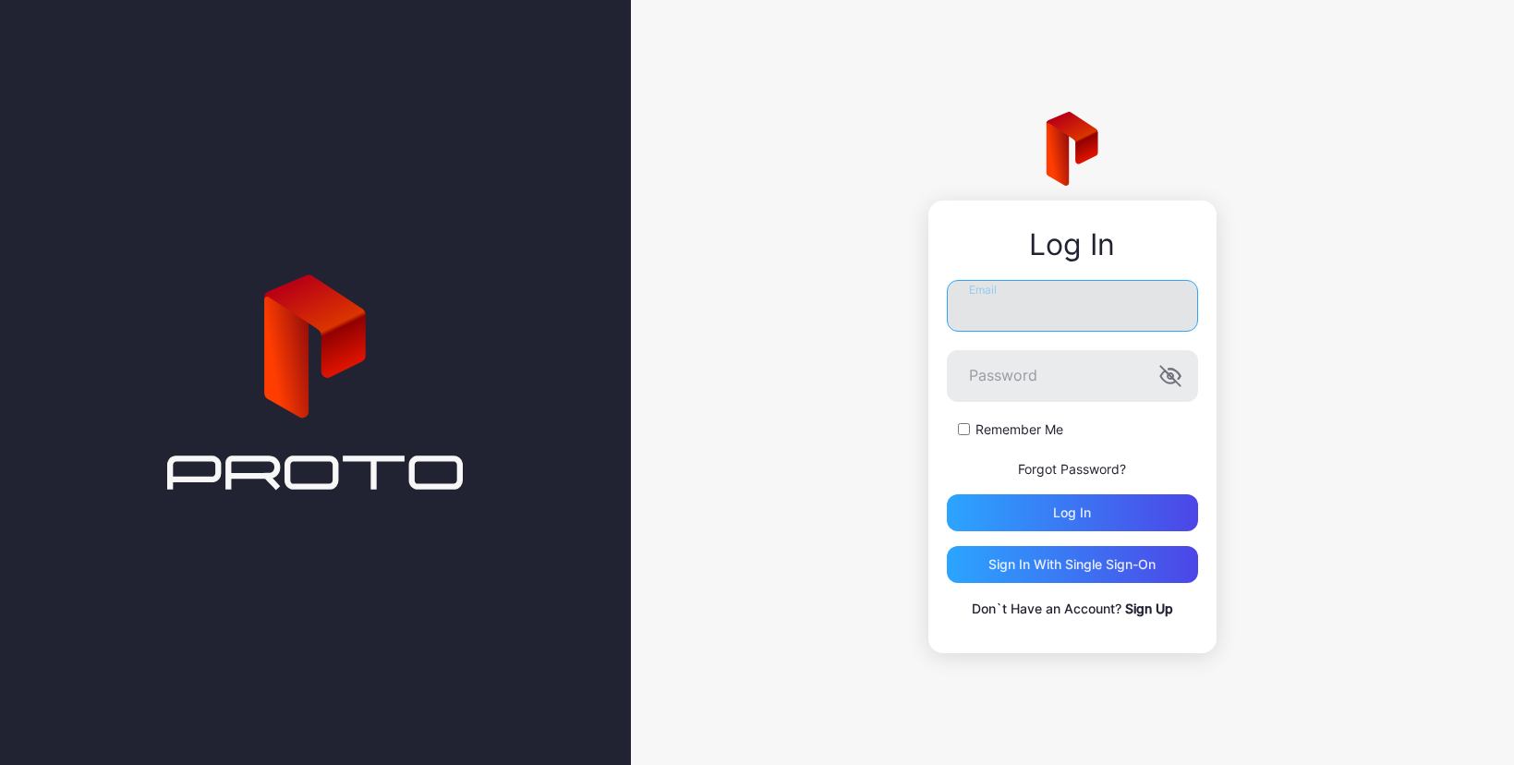
click at [1069, 306] on input "Email" at bounding box center [1072, 306] width 251 height 52
paste input "**********"
type input "**********"
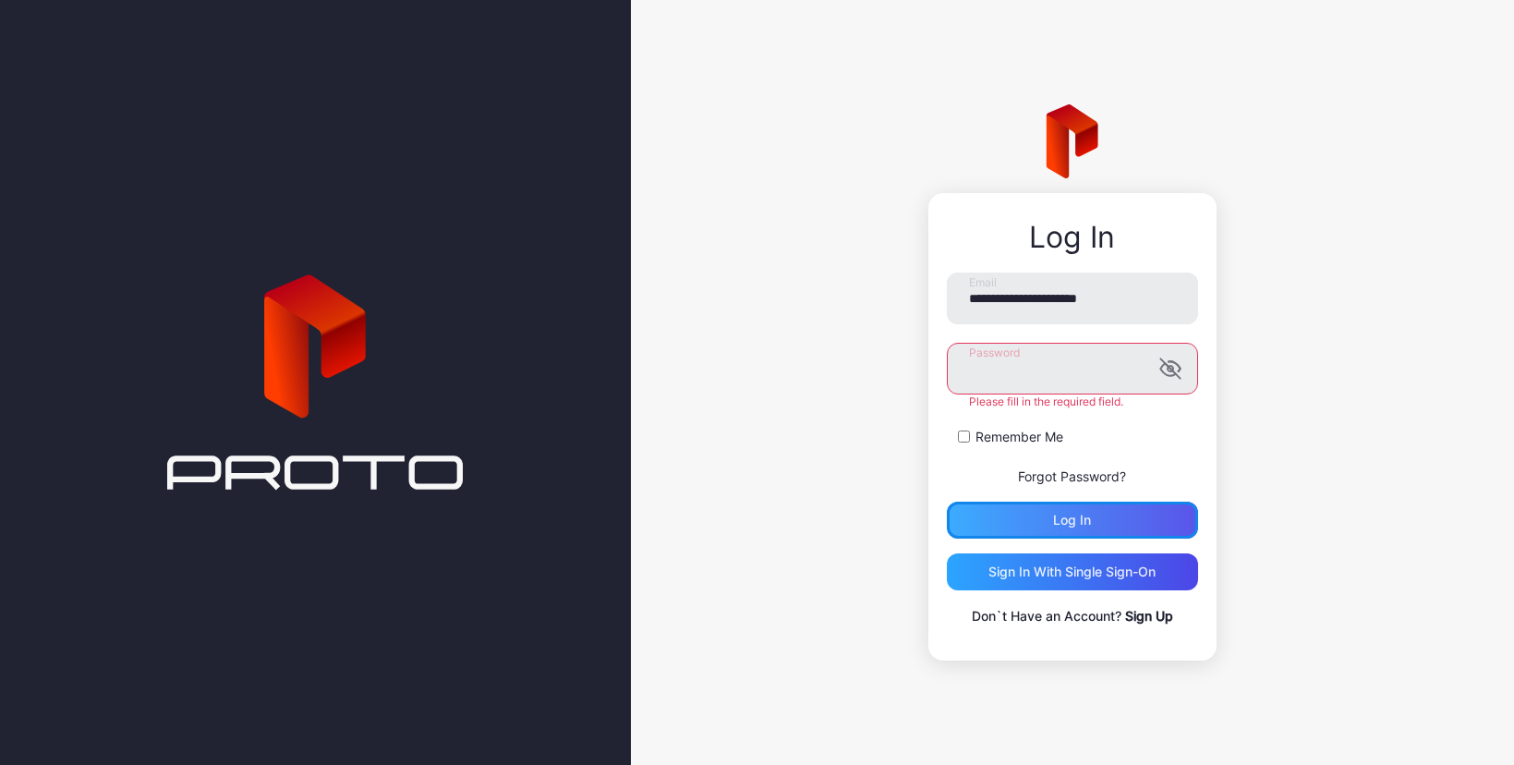
click at [1089, 521] on div "Log in" at bounding box center [1072, 519] width 251 height 37
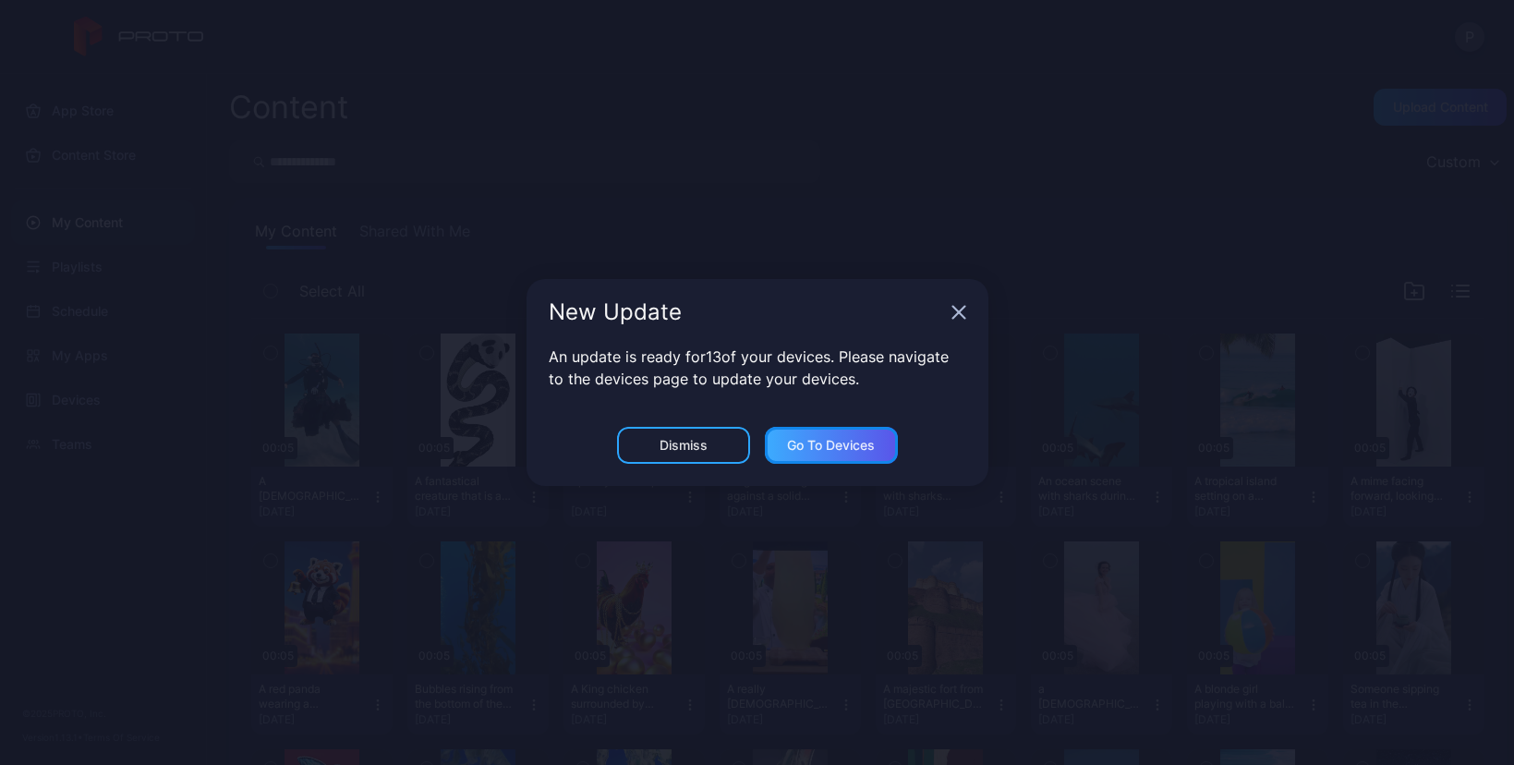
click at [851, 451] on div "Go to devices" at bounding box center [831, 445] width 88 height 15
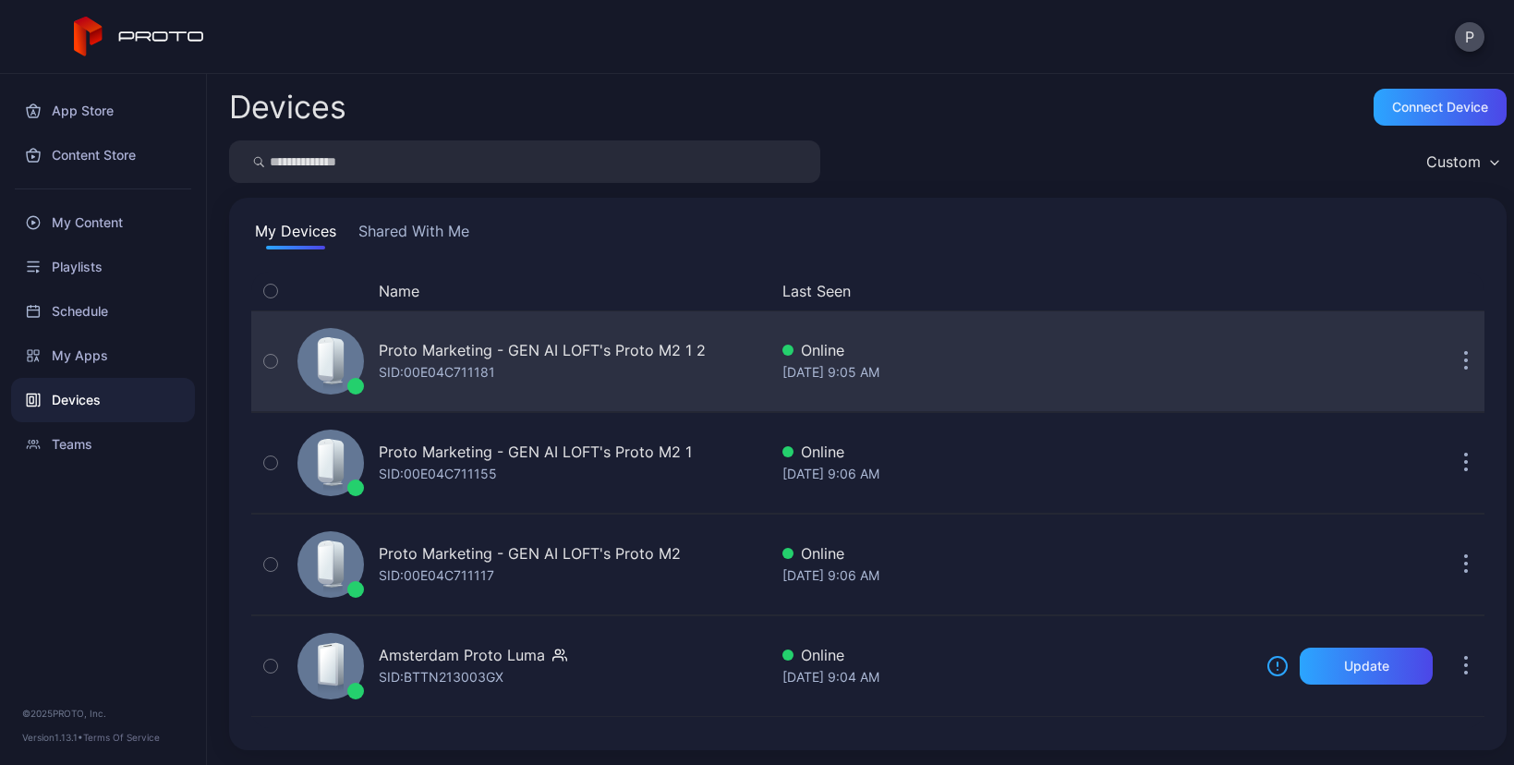
click at [1465, 361] on icon "button" at bounding box center [1466, 362] width 3 height 3
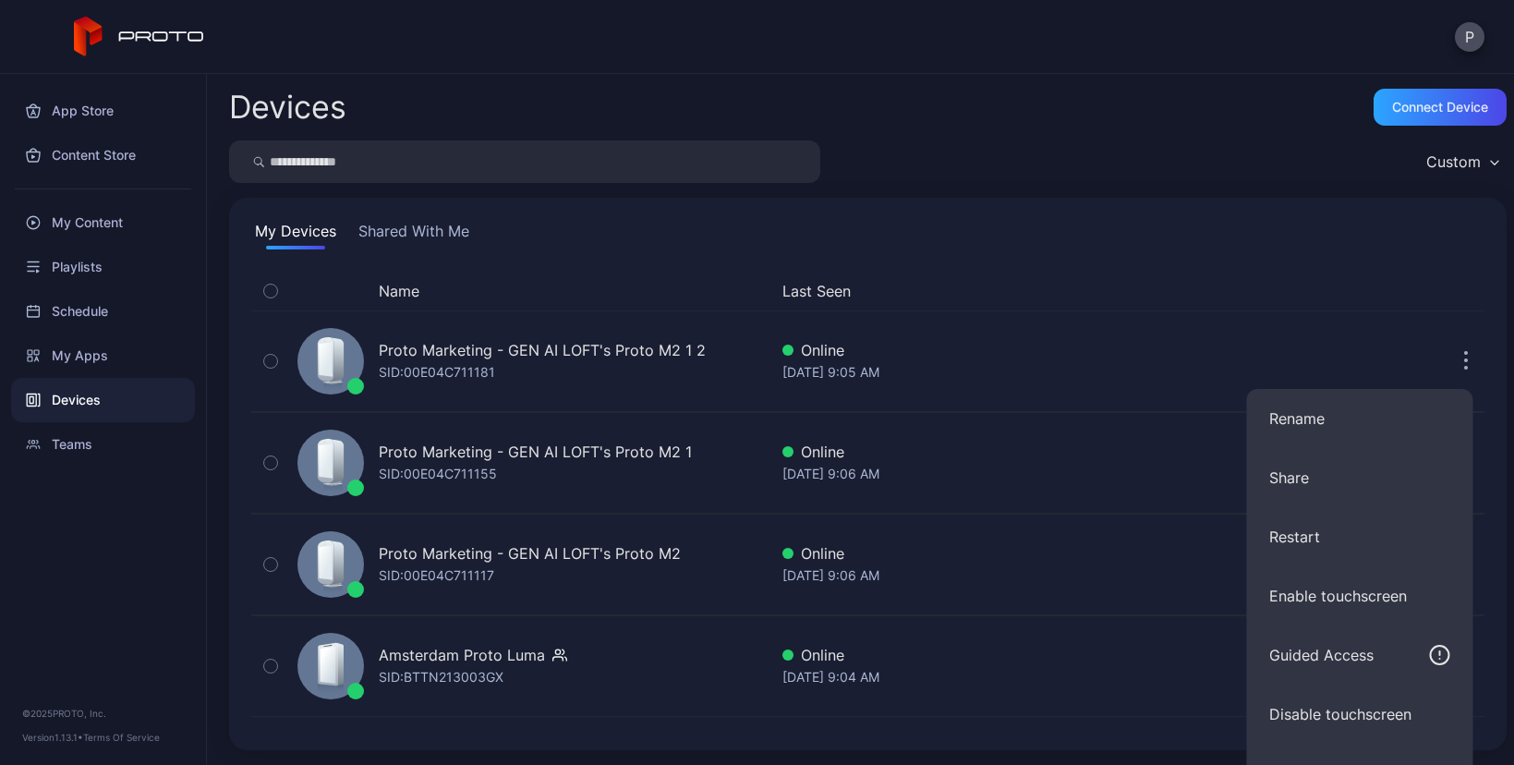
click at [1175, 211] on div "My Devices Shared With Me Name Last Seen Proto Marketing - GEN AI LOFT's Proto …" at bounding box center [867, 474] width 1277 height 552
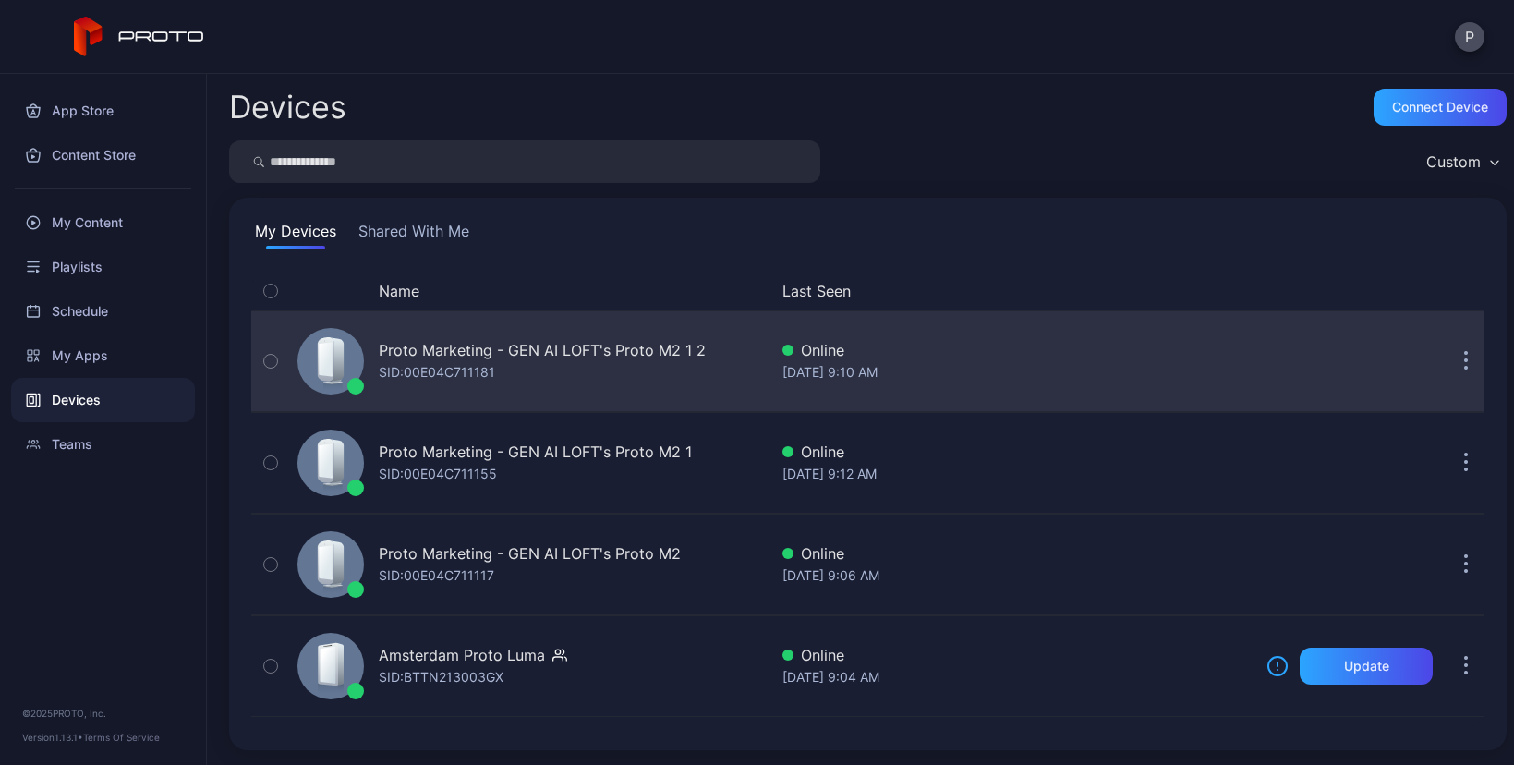
click at [1464, 363] on icon "button" at bounding box center [1466, 361] width 5 height 21
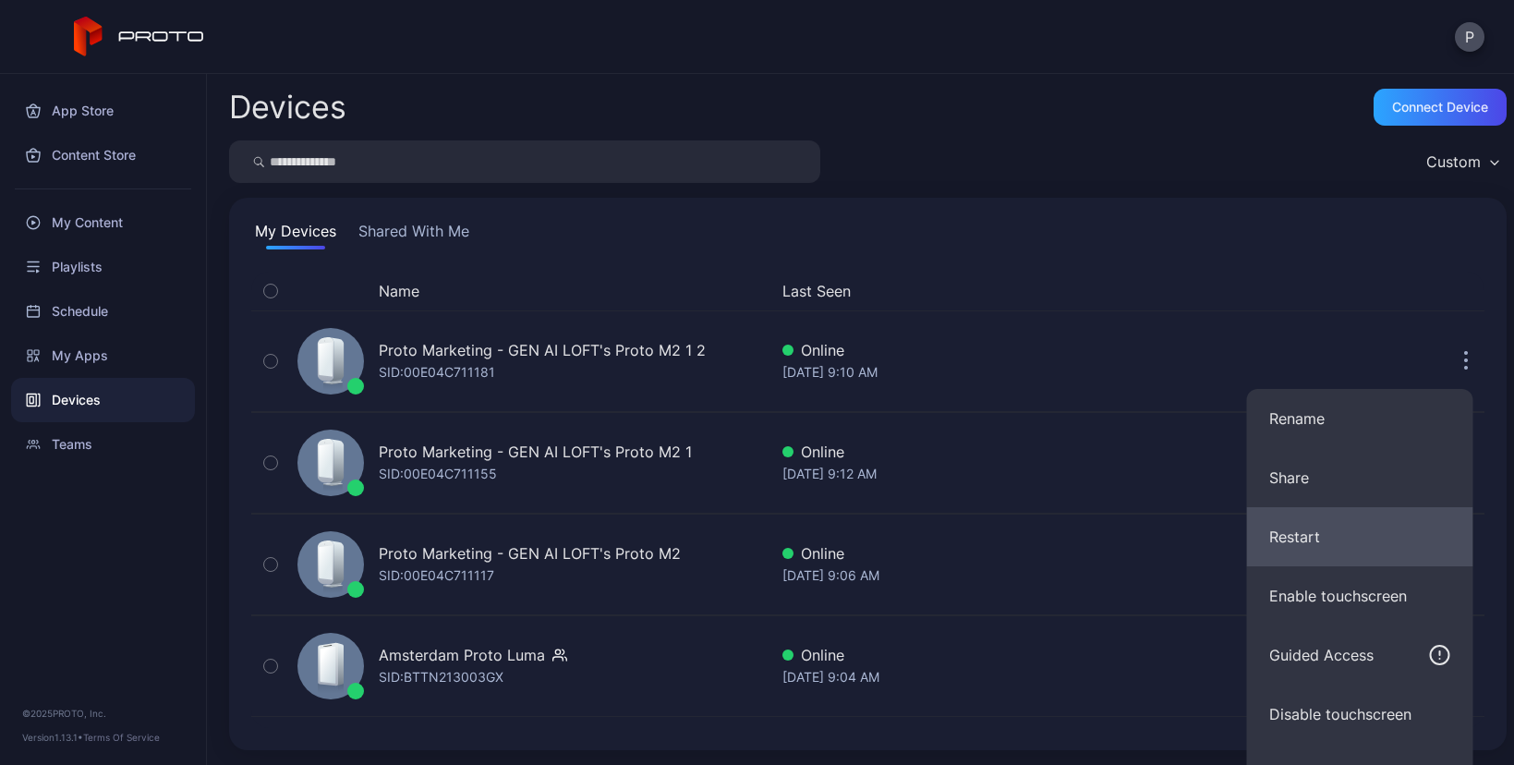
click at [1294, 536] on button "Restart" at bounding box center [1360, 536] width 226 height 59
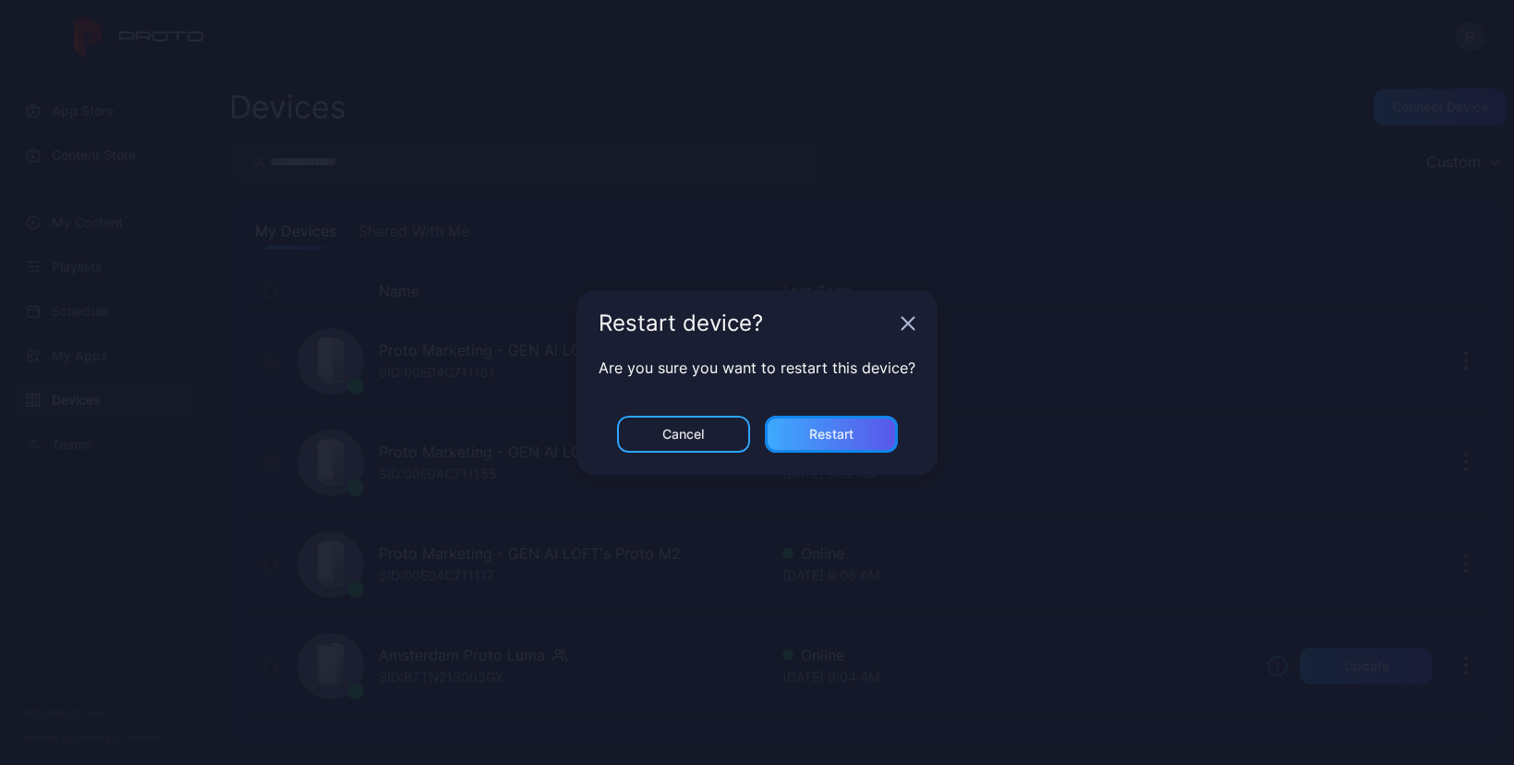
click at [865, 431] on div "Restart" at bounding box center [831, 434] width 133 height 37
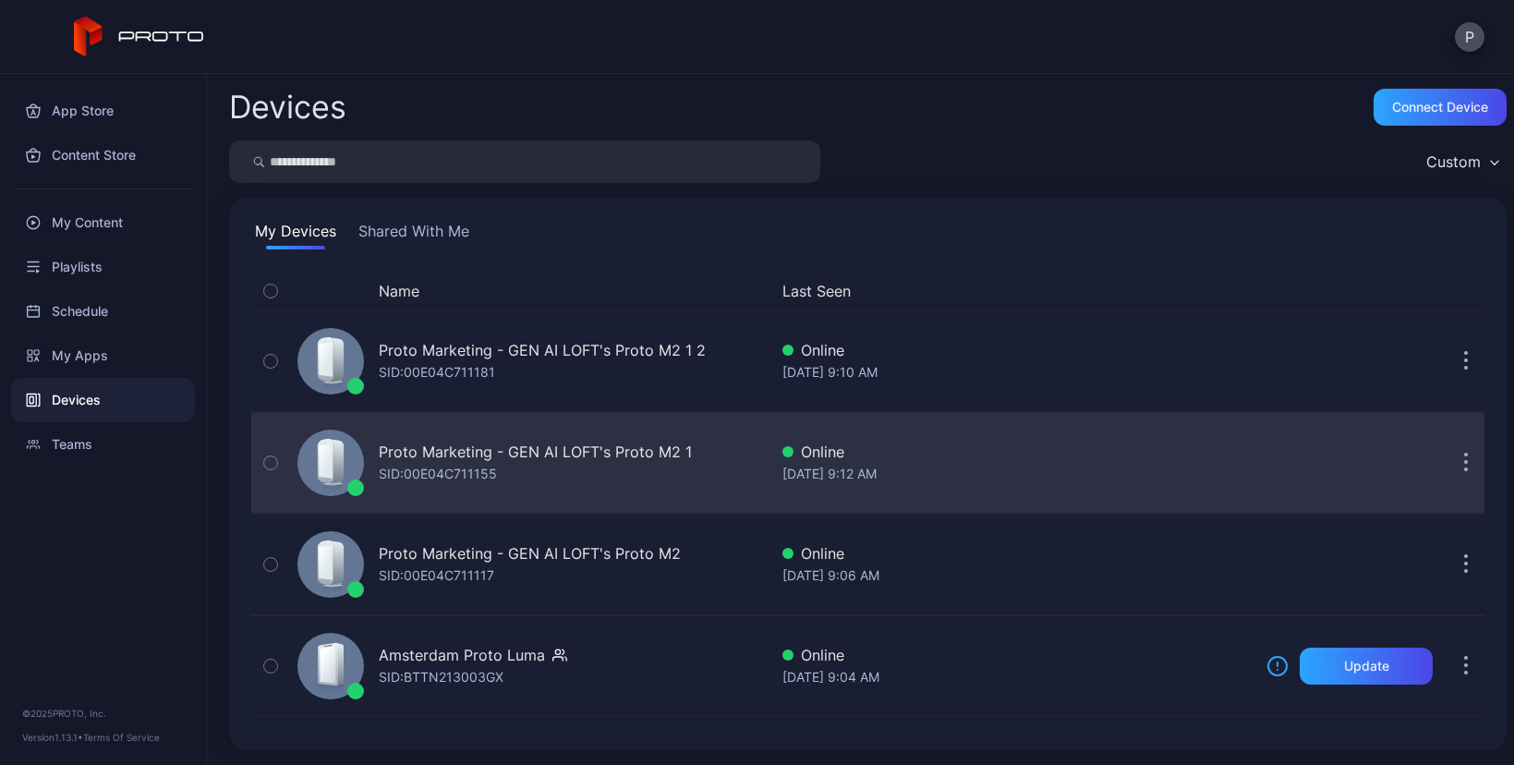
click at [1447, 462] on button "button" at bounding box center [1465, 462] width 37 height 37
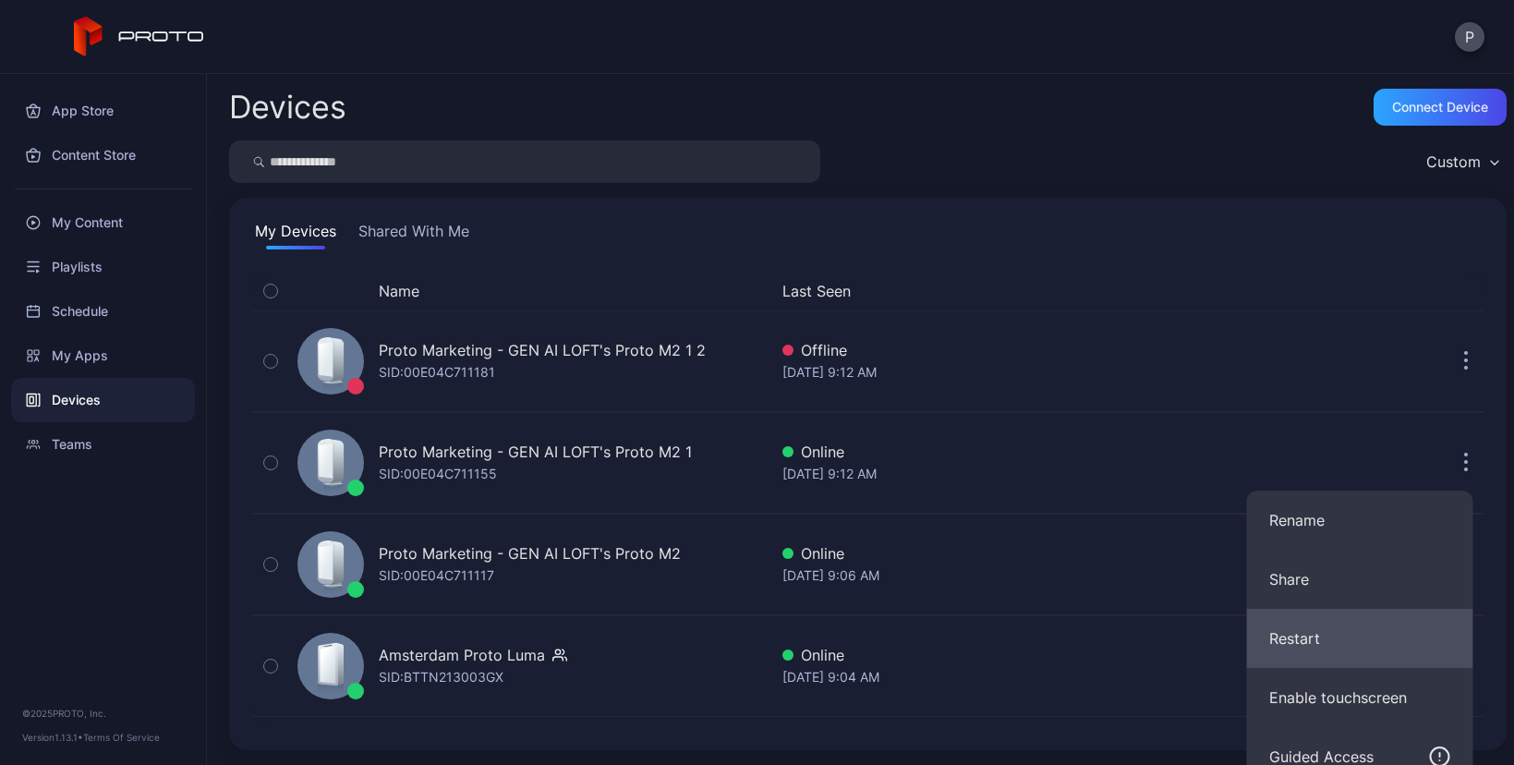
click at [1291, 628] on button "Restart" at bounding box center [1360, 638] width 226 height 59
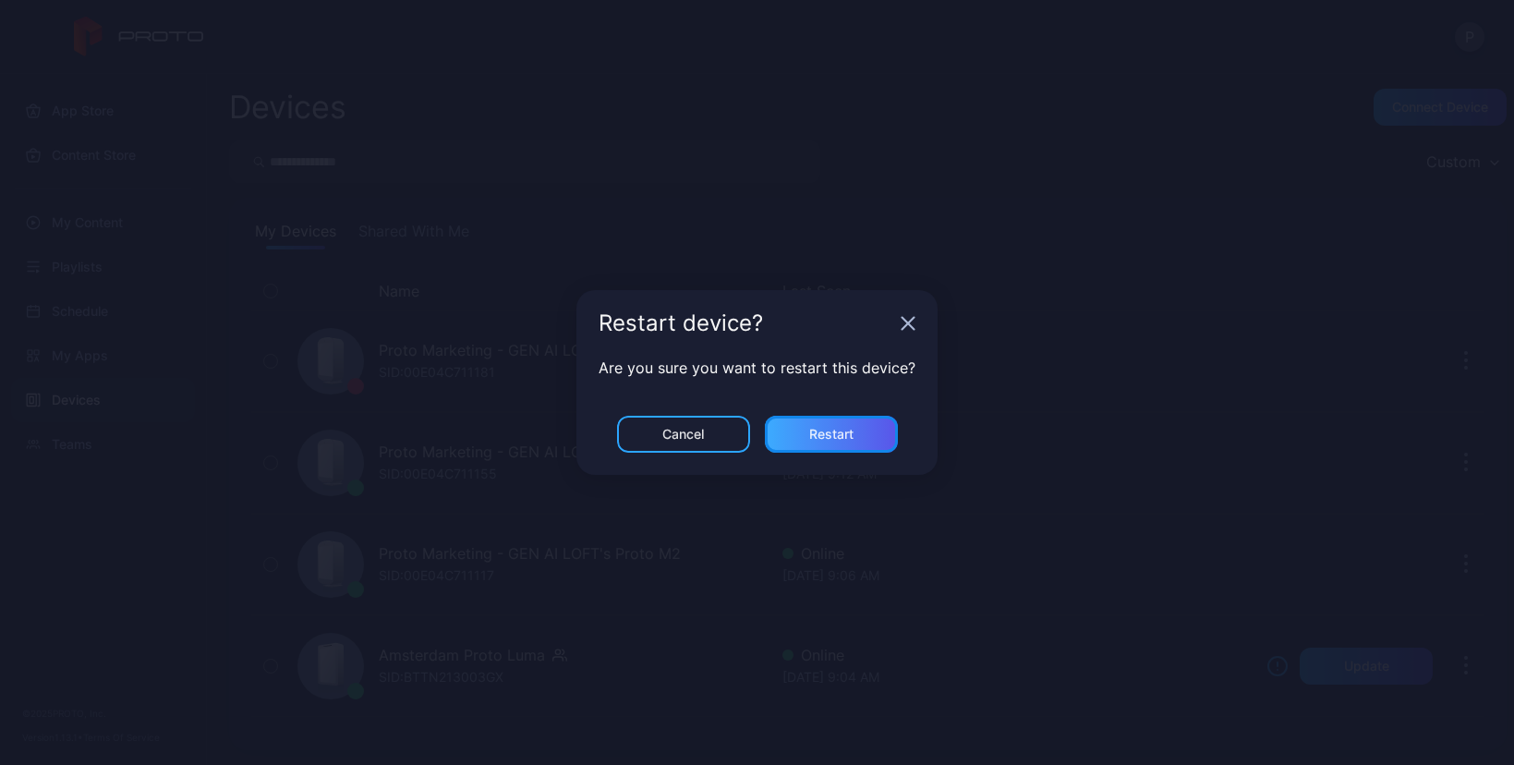
click at [836, 440] on div "Restart" at bounding box center [831, 434] width 44 height 15
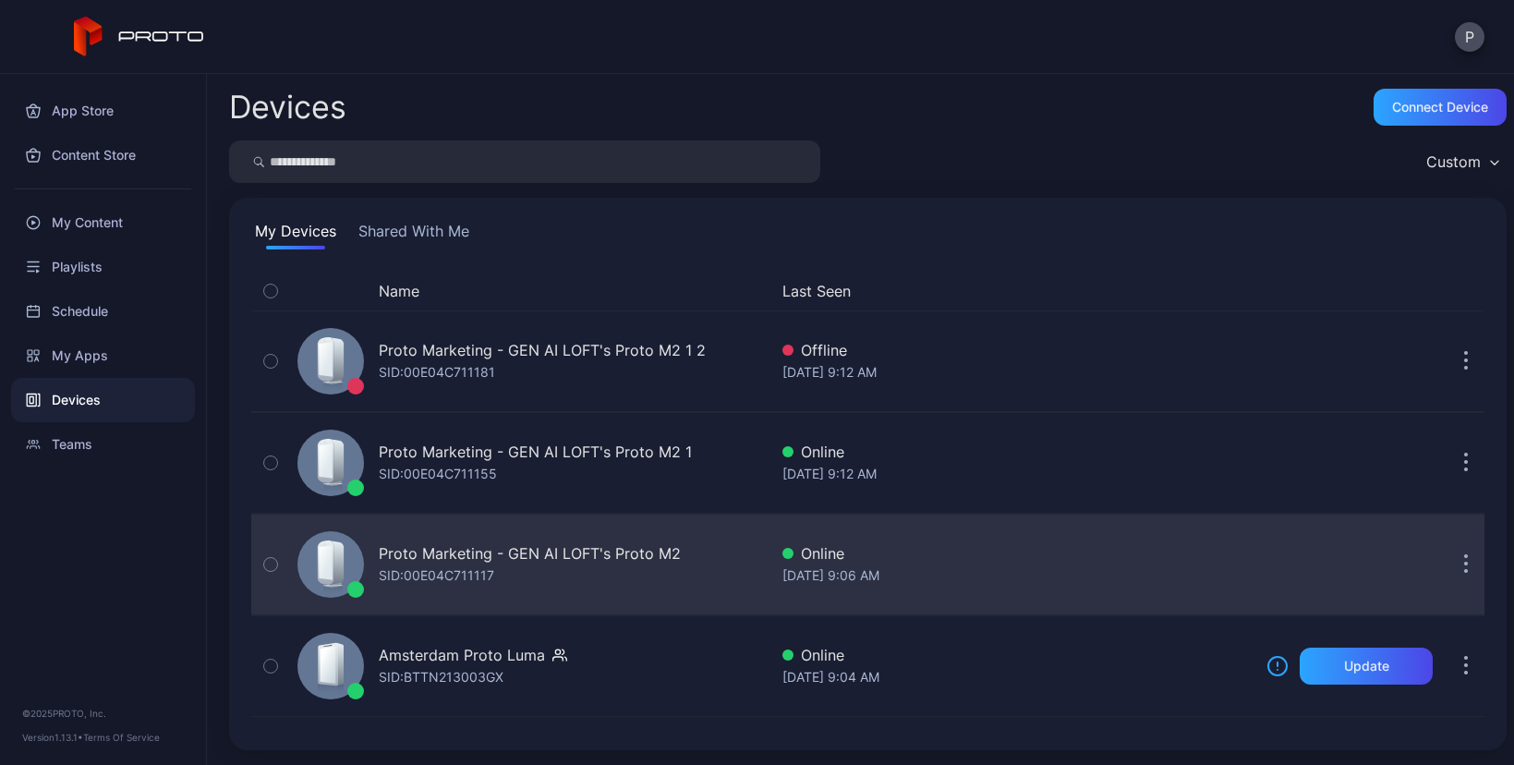
click at [1464, 556] on icon "button" at bounding box center [1466, 564] width 5 height 21
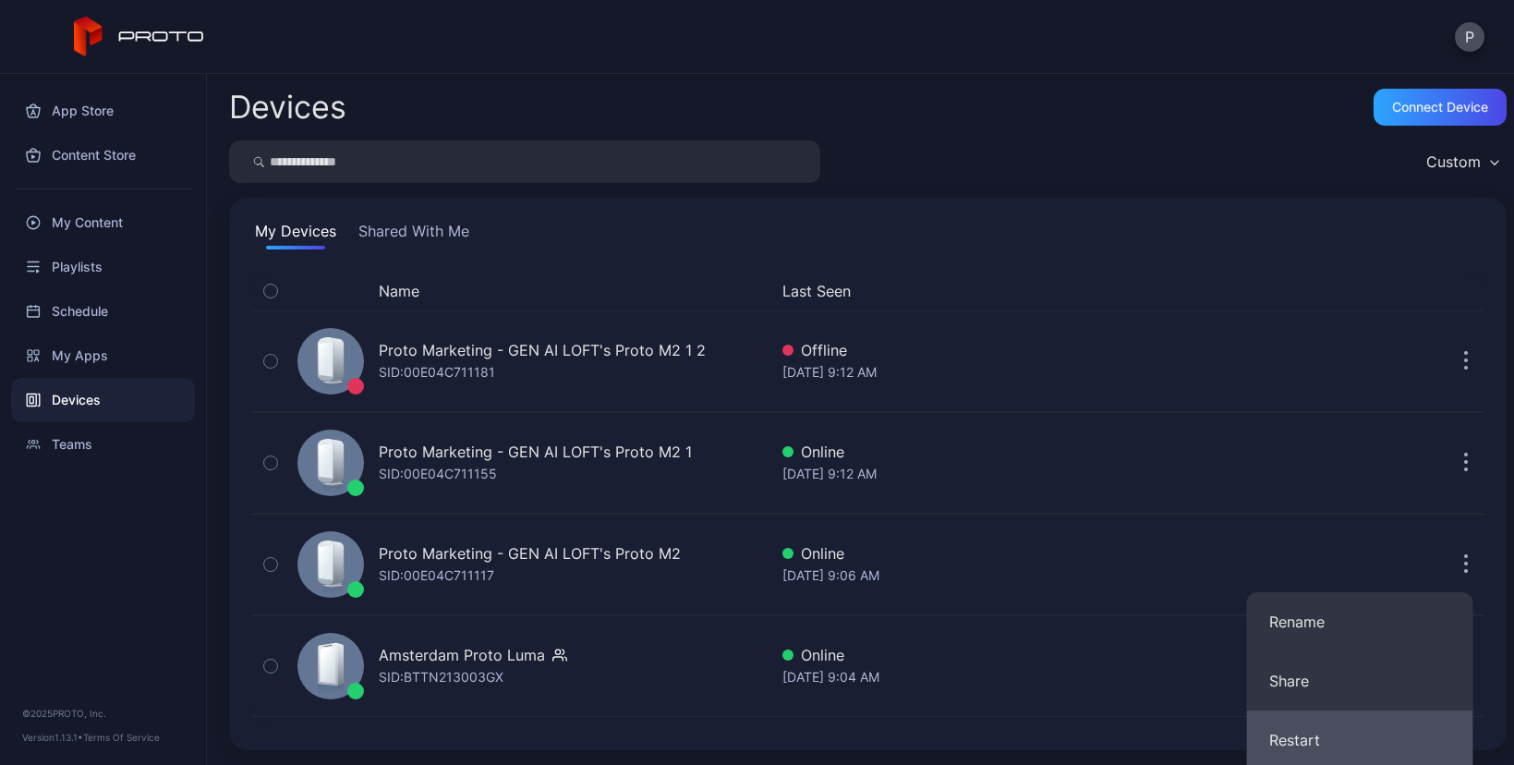
click at [1299, 725] on button "Restart" at bounding box center [1360, 739] width 226 height 59
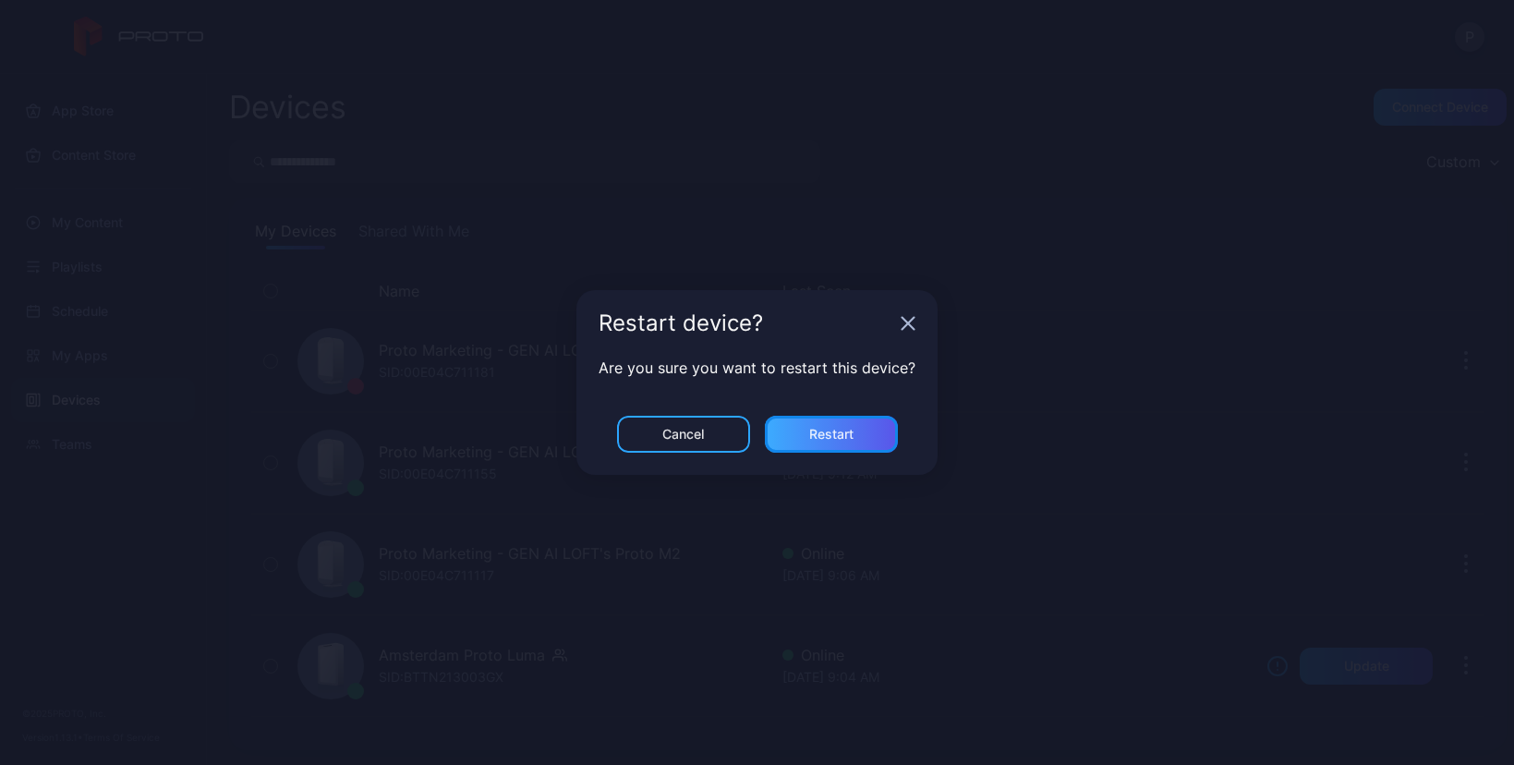
click at [860, 441] on div "Restart" at bounding box center [831, 434] width 133 height 37
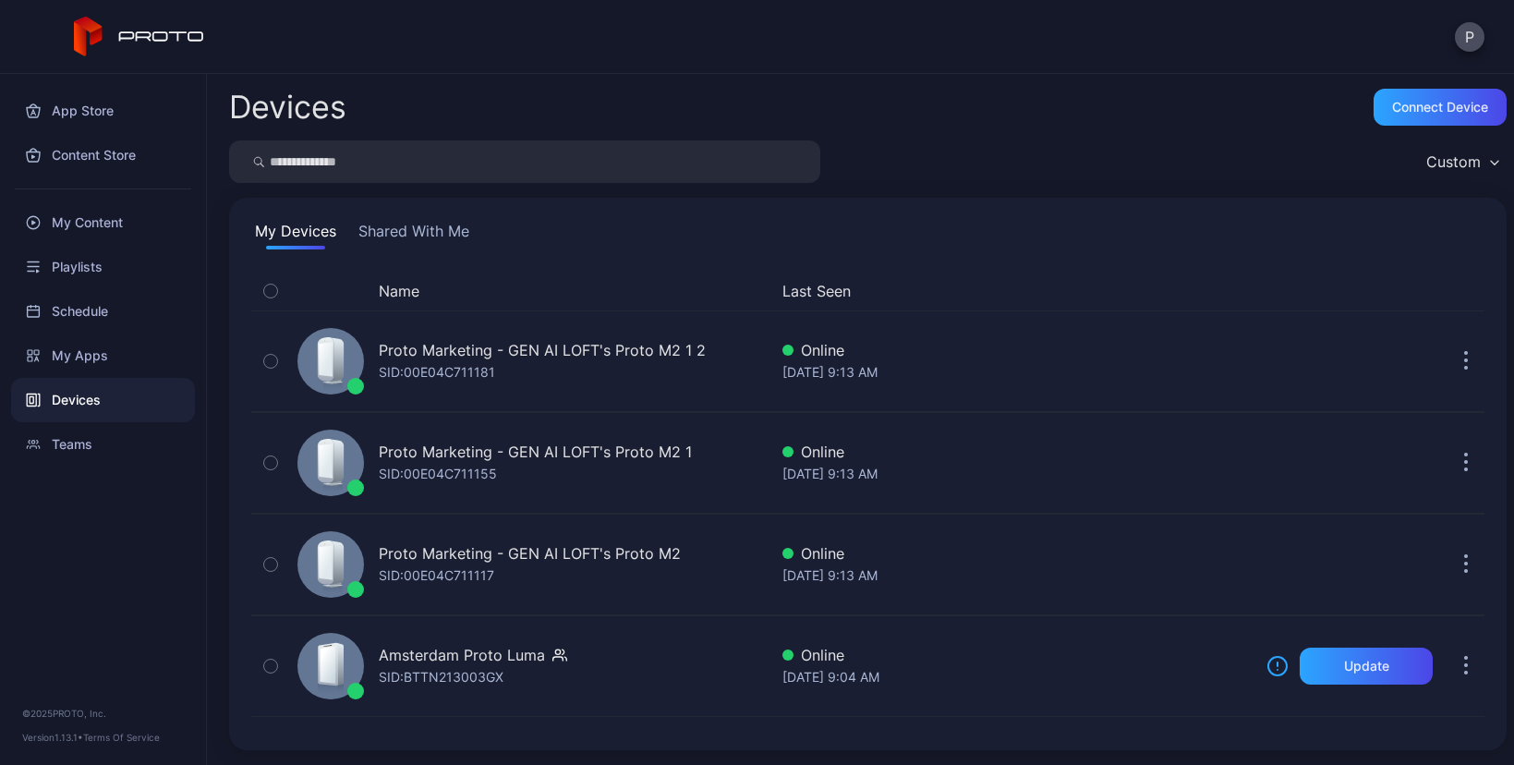
click at [1081, 121] on div "Devices Connect device" at bounding box center [867, 107] width 1277 height 37
